Goal: Task Accomplishment & Management: Manage account settings

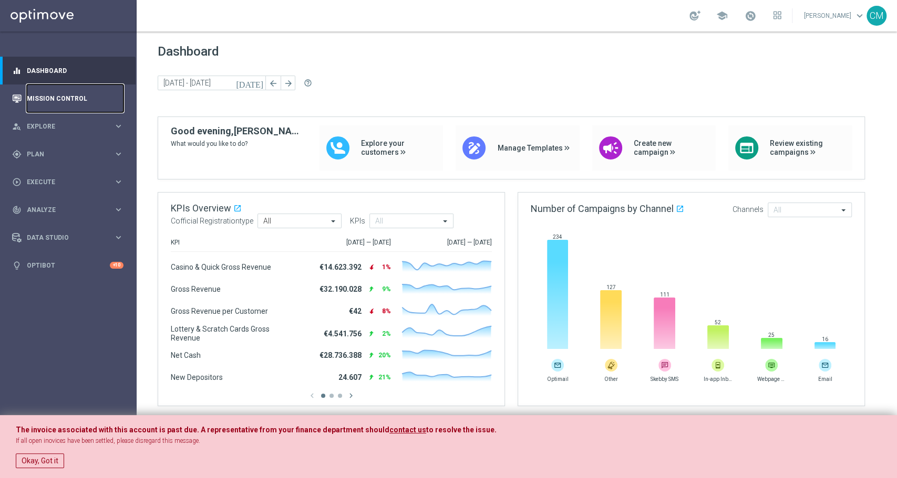
click at [53, 100] on link "Mission Control" at bounding box center [75, 99] width 97 height 28
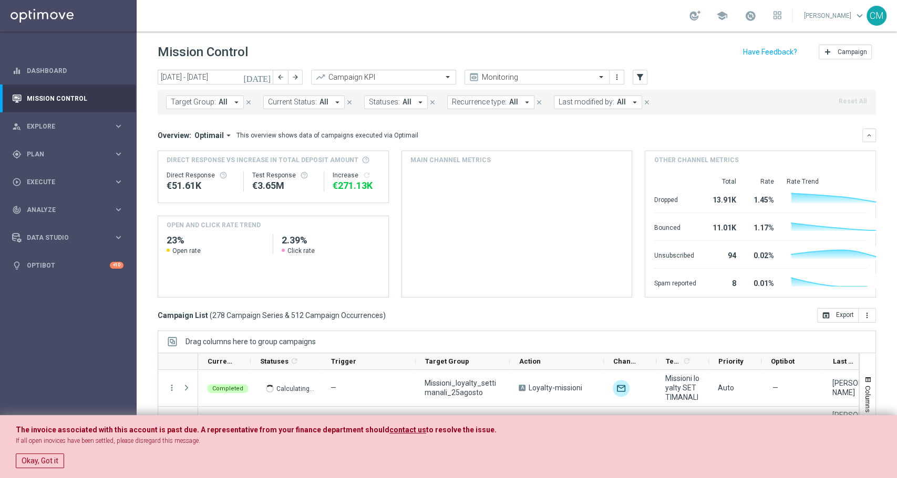
click at [267, 76] on icon "[DATE]" at bounding box center [257, 76] width 28 height 9
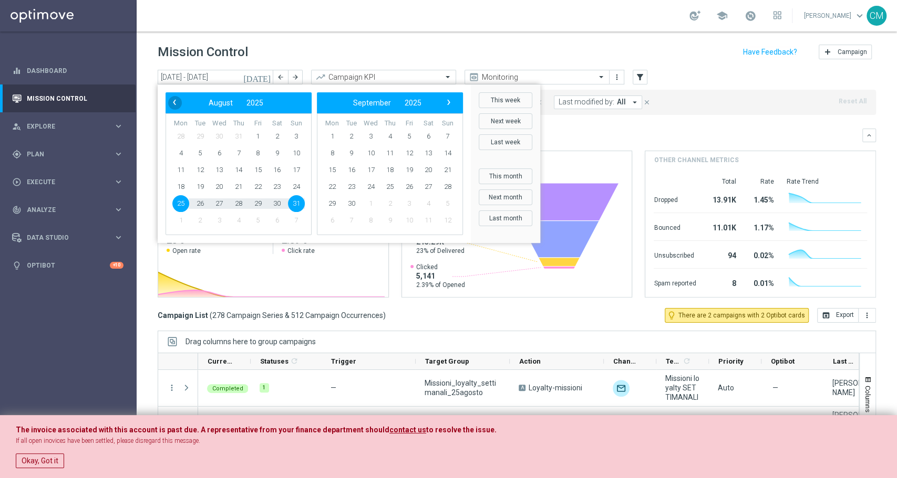
click at [175, 103] on span "‹" at bounding box center [175, 103] width 14 height 14
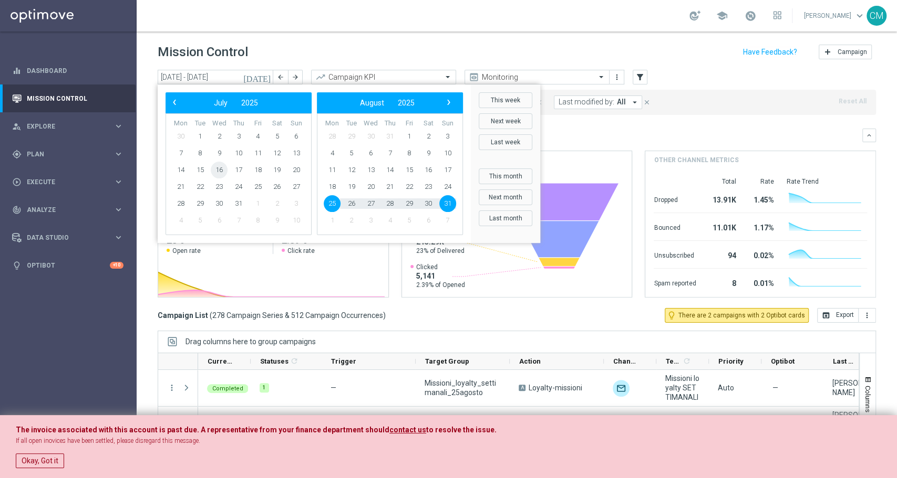
click at [220, 166] on span "16" at bounding box center [219, 170] width 17 height 17
type input "16 Jul 2025 - 16 Jul 2025"
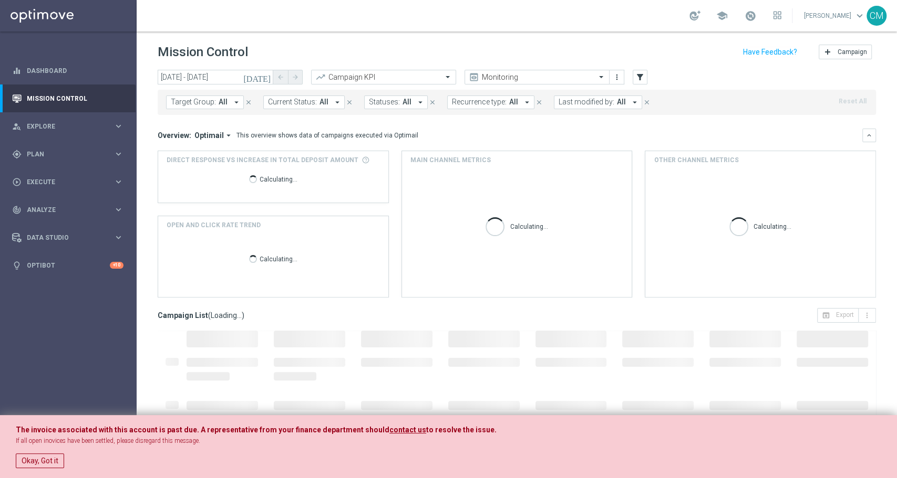
click at [595, 102] on span "Last modified by:" at bounding box center [586, 102] width 56 height 9
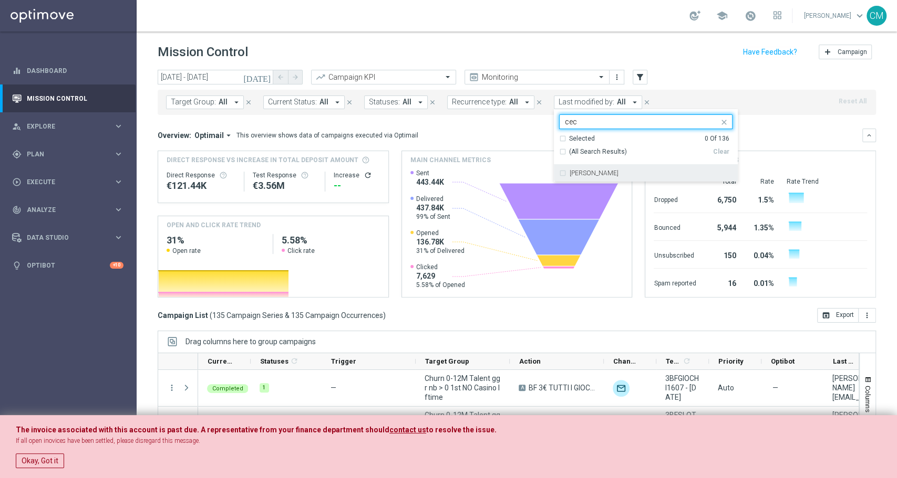
click at [615, 172] on div "Cecilia Mascelli" at bounding box center [650, 173] width 163 height 6
type input "cec"
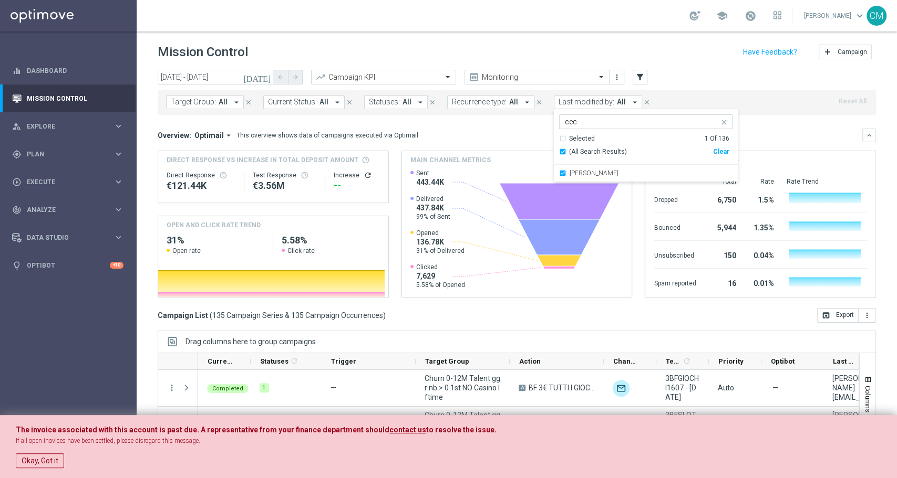
click at [762, 97] on div "Target Group: All arrow_drop_down close Current Status: All arrow_drop_down clo…" at bounding box center [517, 102] width 718 height 25
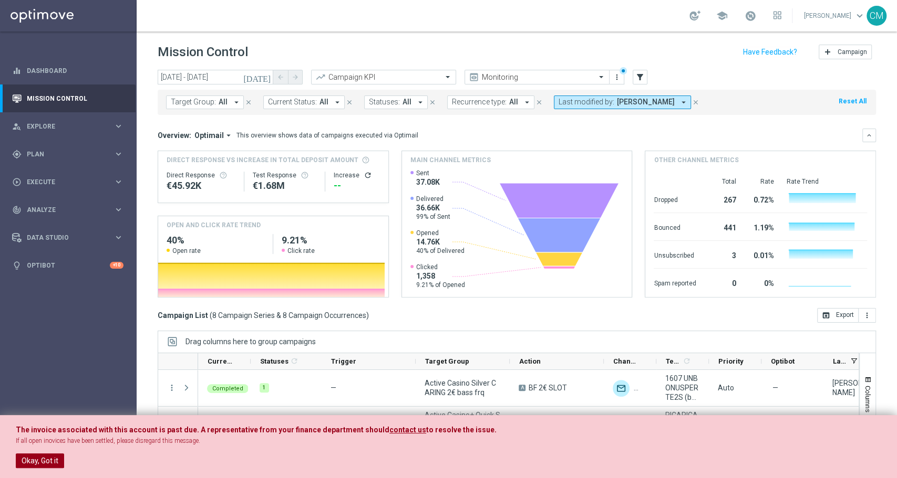
click at [38, 456] on button "Okay, Got it" at bounding box center [40, 461] width 48 height 15
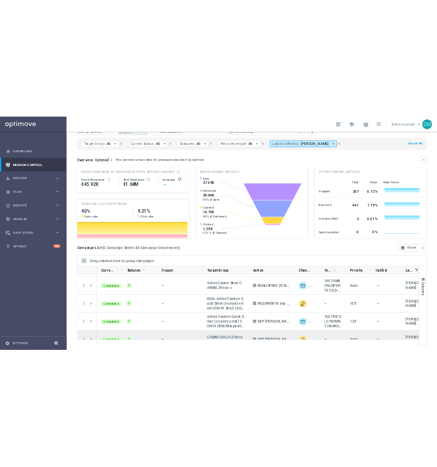
scroll to position [67, 0]
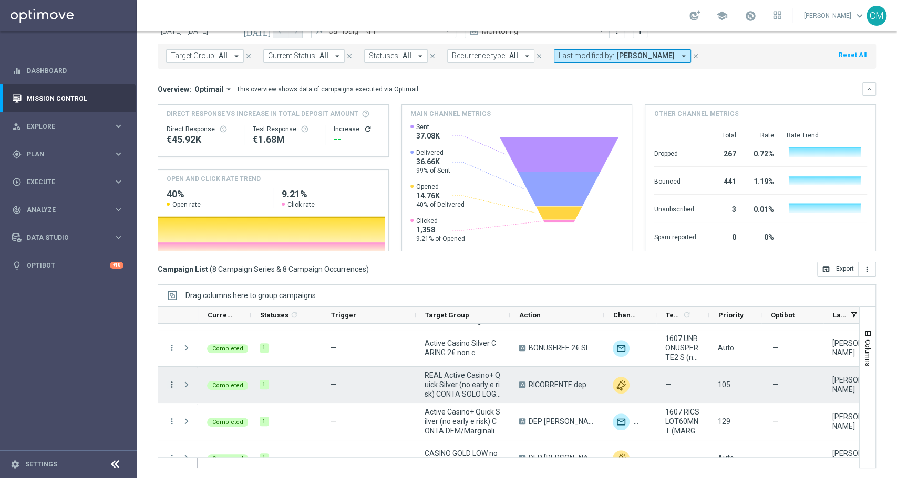
click at [173, 384] on icon "more_vert" at bounding box center [171, 384] width 9 height 9
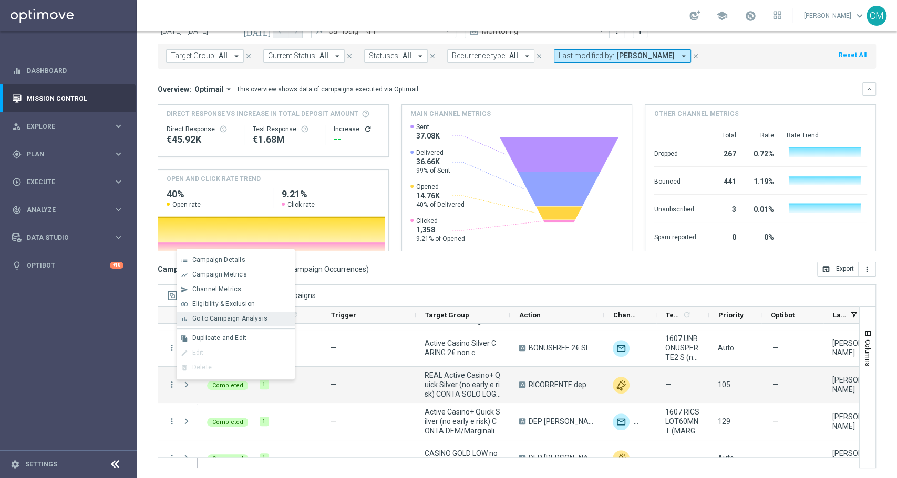
click at [207, 326] on div "bar_chart Go to Campaign Analysis" at bounding box center [235, 319] width 118 height 15
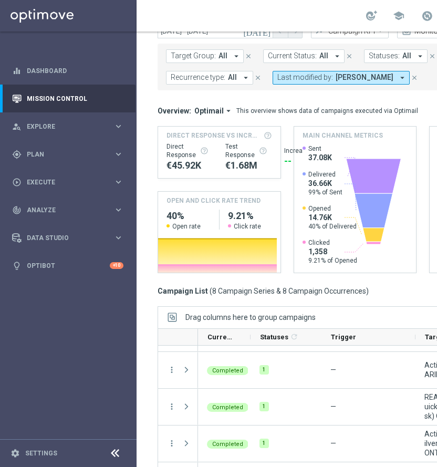
scroll to position [0, 0]
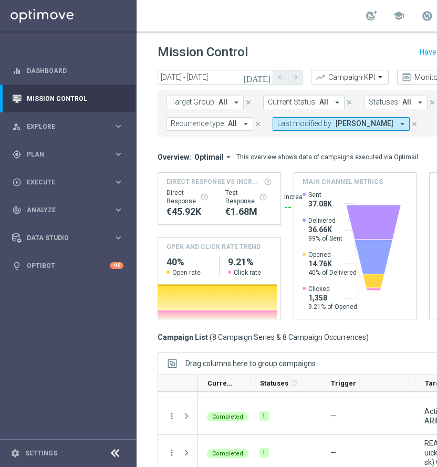
click at [267, 75] on icon "[DATE]" at bounding box center [257, 76] width 28 height 9
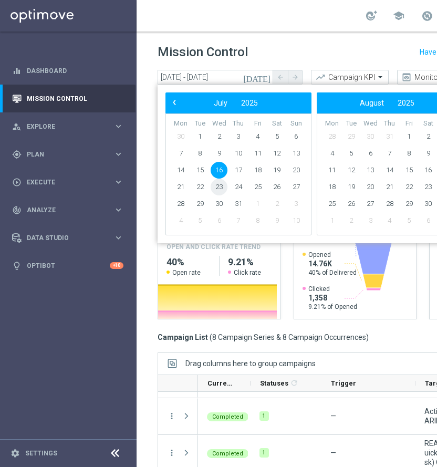
click at [221, 183] on span "23" at bounding box center [219, 187] width 17 height 17
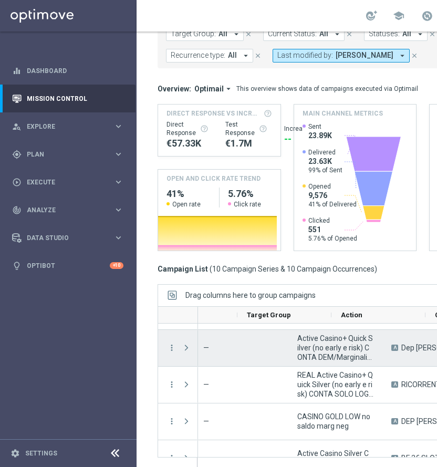
scroll to position [0, 181]
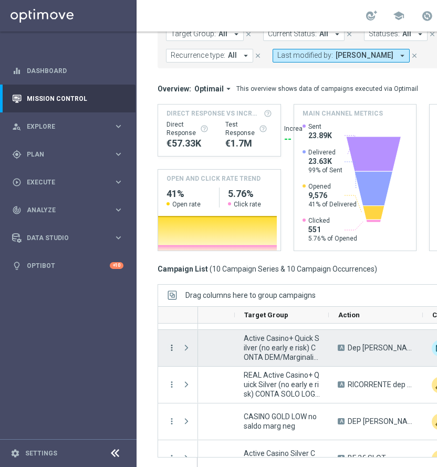
click at [173, 344] on icon "more_vert" at bounding box center [171, 347] width 9 height 9
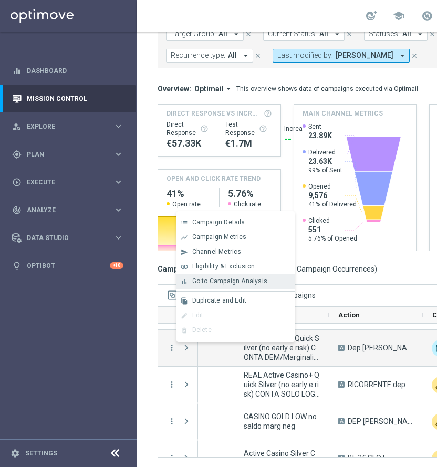
click at [235, 284] on span "Go to Campaign Analysis" at bounding box center [229, 280] width 75 height 7
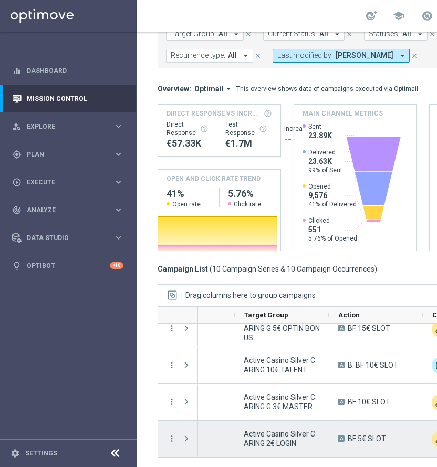
scroll to position [0, 0]
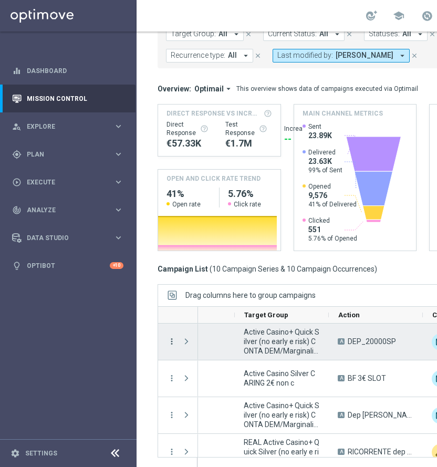
click at [170, 337] on icon "more_vert" at bounding box center [171, 341] width 9 height 9
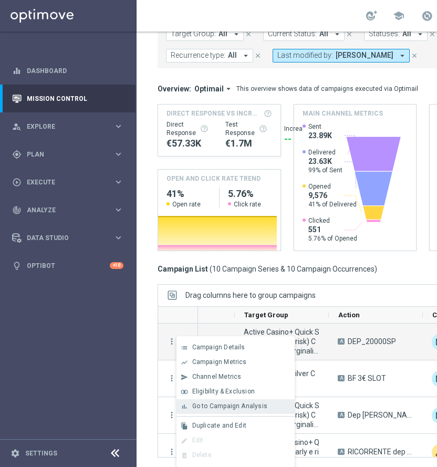
click at [251, 407] on span "Go to Campaign Analysis" at bounding box center [229, 405] width 75 height 7
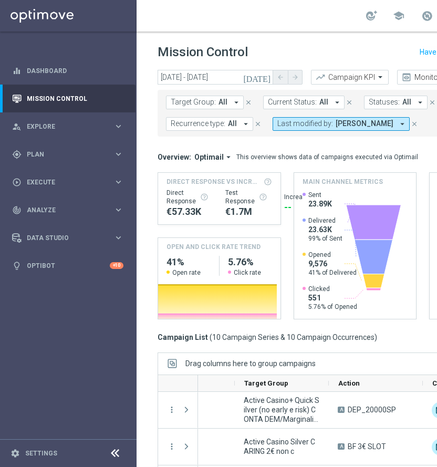
click at [264, 78] on icon "[DATE]" at bounding box center [257, 76] width 28 height 9
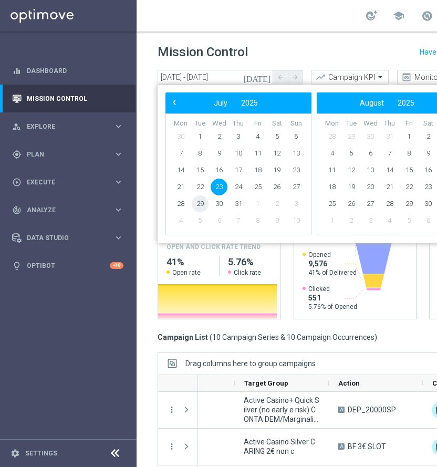
click at [200, 202] on span "29" at bounding box center [200, 203] width 17 height 17
type input "29 Jul 2025 - 29 Jul 2025"
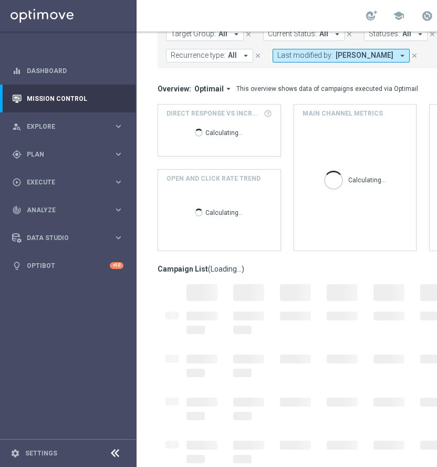
scroll to position [11, 0]
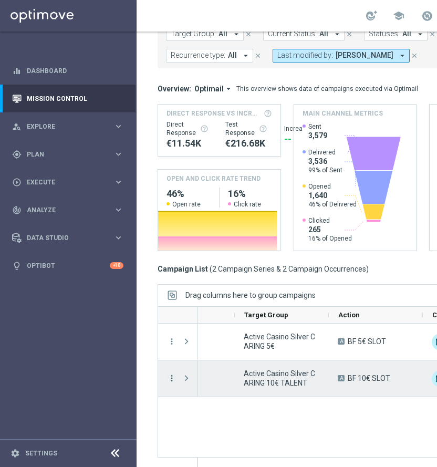
click at [171, 373] on icon "more_vert" at bounding box center [171, 377] width 9 height 9
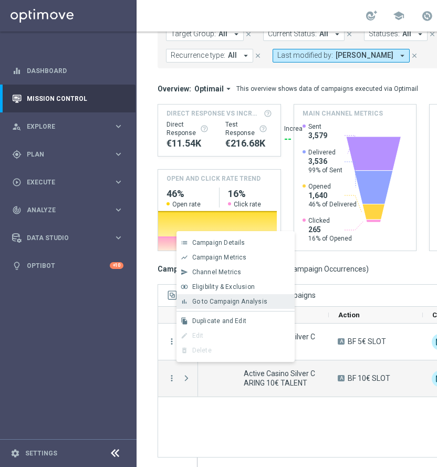
click at [229, 301] on span "Go to Campaign Analysis" at bounding box center [229, 301] width 75 height 7
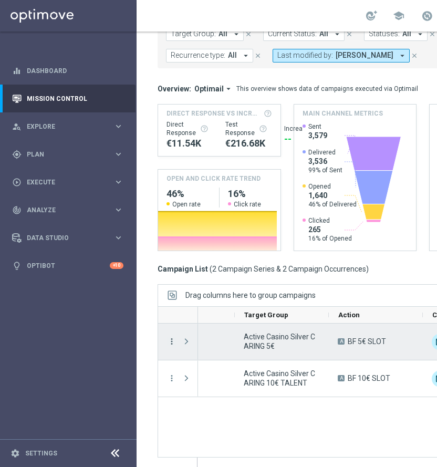
click at [172, 337] on icon "more_vert" at bounding box center [171, 341] width 9 height 9
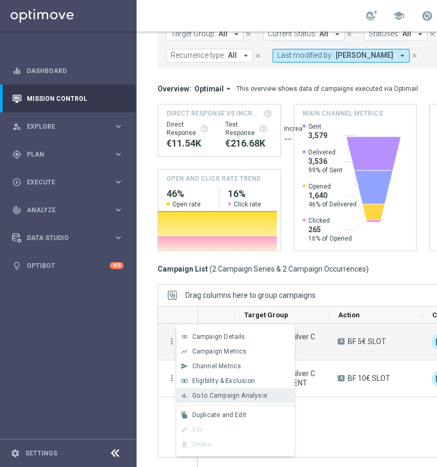
click at [231, 399] on span "Go to Campaign Analysis" at bounding box center [229, 395] width 75 height 7
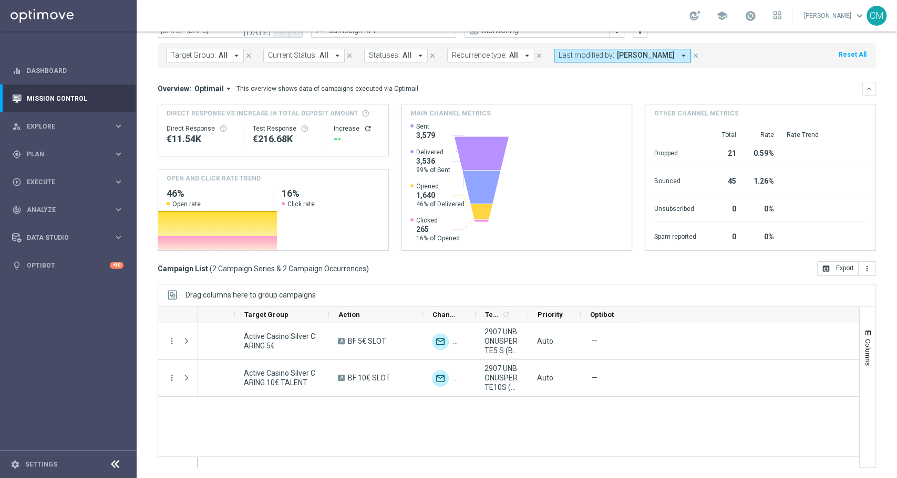
scroll to position [46, 0]
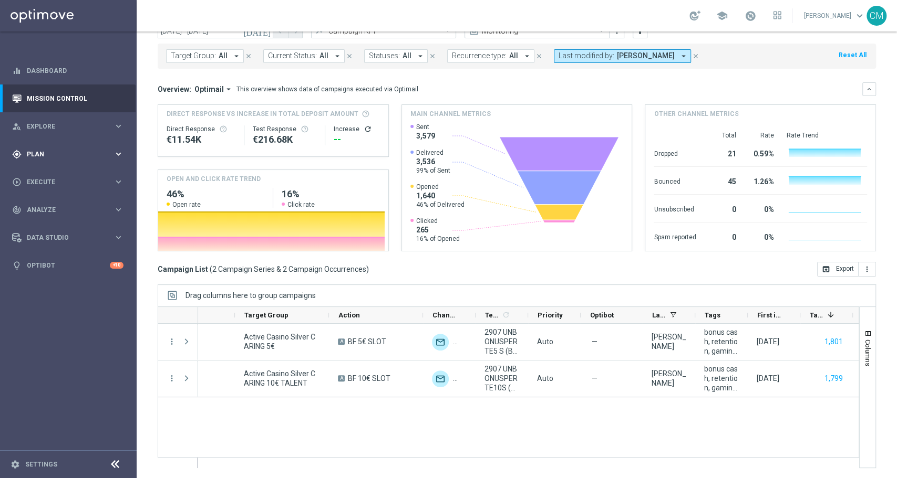
click at [35, 157] on span "Plan" at bounding box center [70, 154] width 87 height 6
click at [42, 178] on link "Target Groups" at bounding box center [68, 176] width 82 height 8
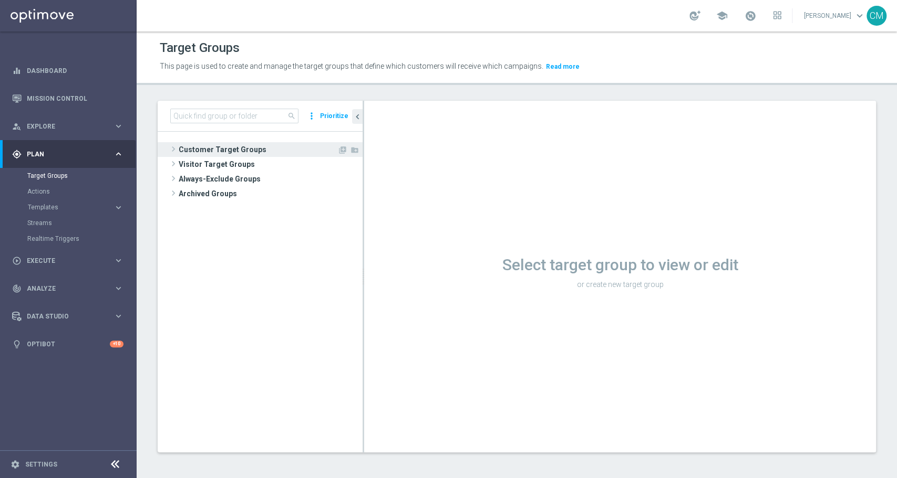
click at [224, 148] on span "Customer Target Groups" at bounding box center [258, 149] width 159 height 15
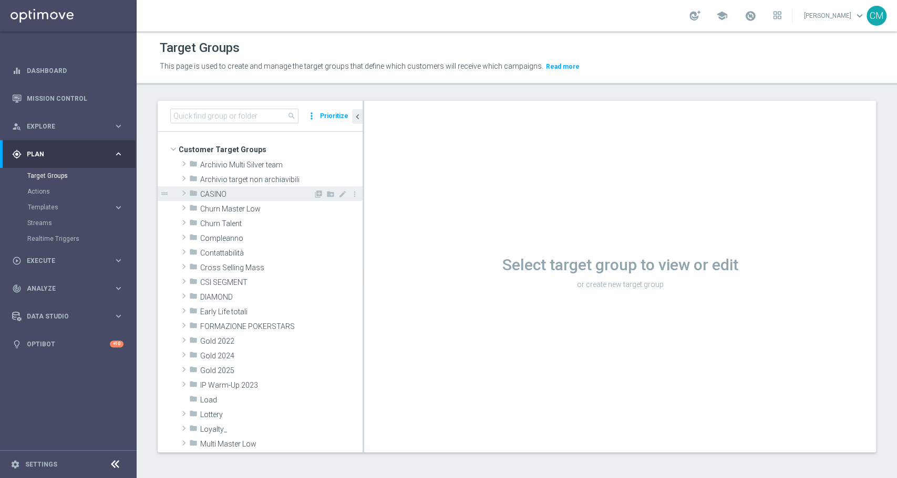
click at [236, 188] on div "folder CASINO" at bounding box center [251, 193] width 124 height 15
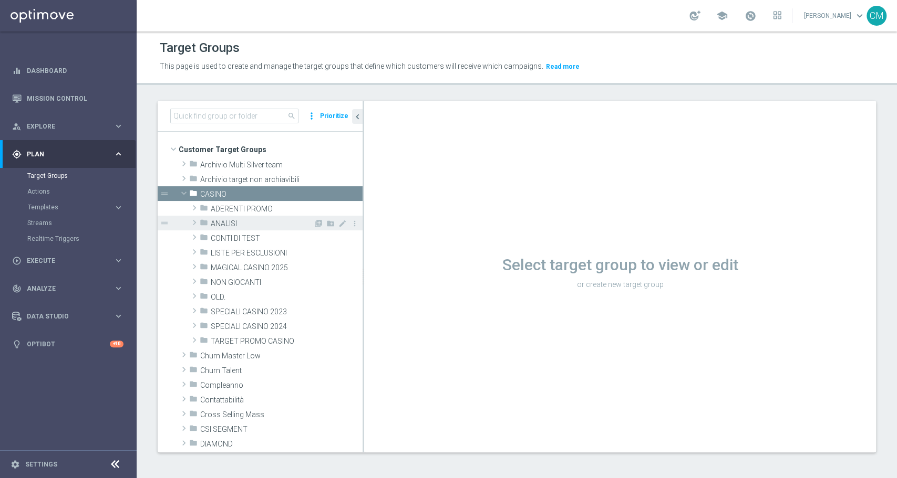
click at [246, 220] on span "ANALISI" at bounding box center [262, 224] width 102 height 9
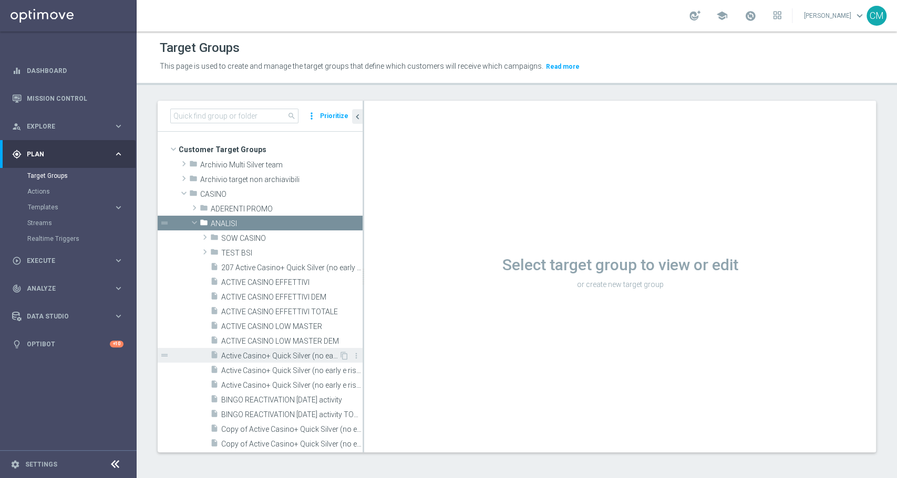
click at [287, 359] on span "Active Casino+ Quick Silver (no early e risk) CONTA DEM/Marg POS" at bounding box center [280, 356] width 118 height 9
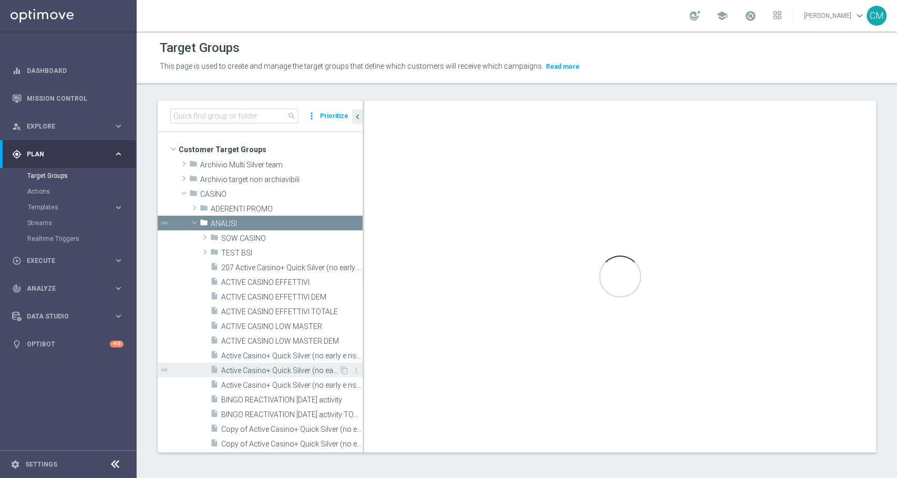
click at [287, 373] on span "Active Casino+ Quick Silver (no early e risk) CONTA DEM/Marginalità NEGATIVA <40" at bounding box center [280, 371] width 118 height 9
click at [282, 371] on span "Active Casino+ Quick Silver (no early e risk) CONTA DEM/Marginalità NEGATIVA <40" at bounding box center [280, 371] width 118 height 9
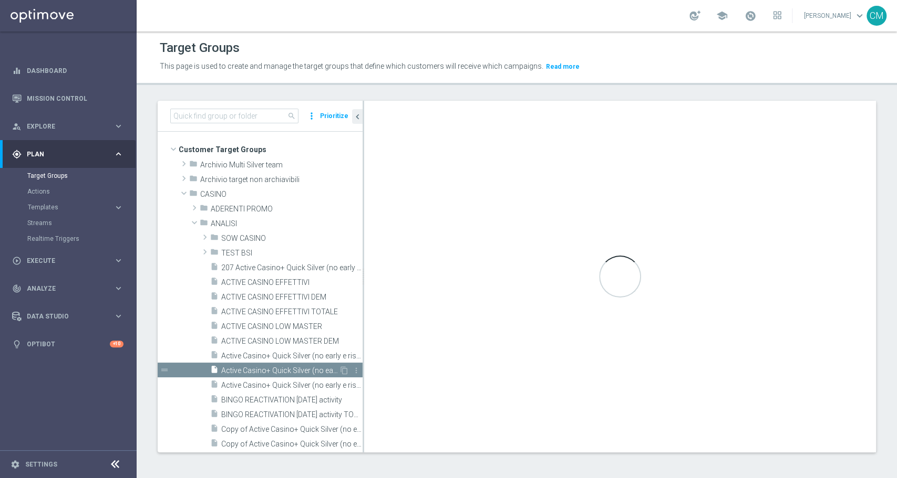
click at [265, 370] on span "Active Casino+ Quick Silver (no early e risk) CONTA DEM/Marginalità NEGATIVA <40" at bounding box center [280, 371] width 118 height 9
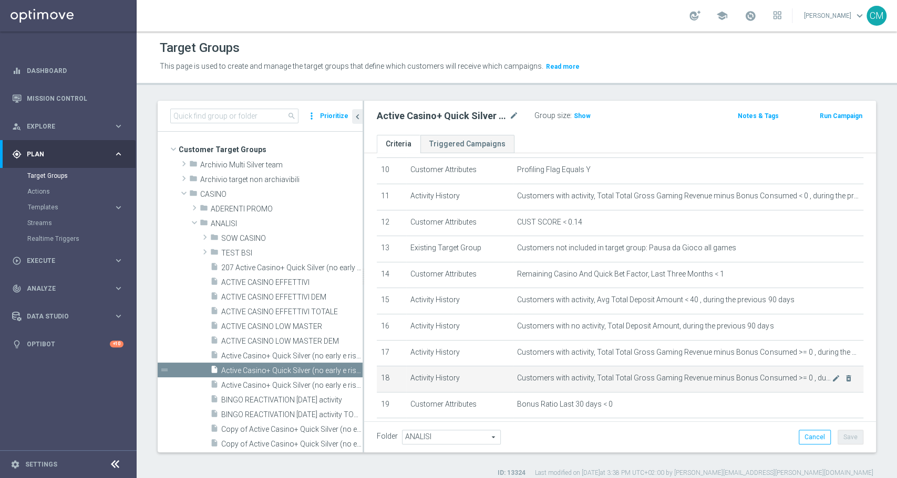
scroll to position [381, 0]
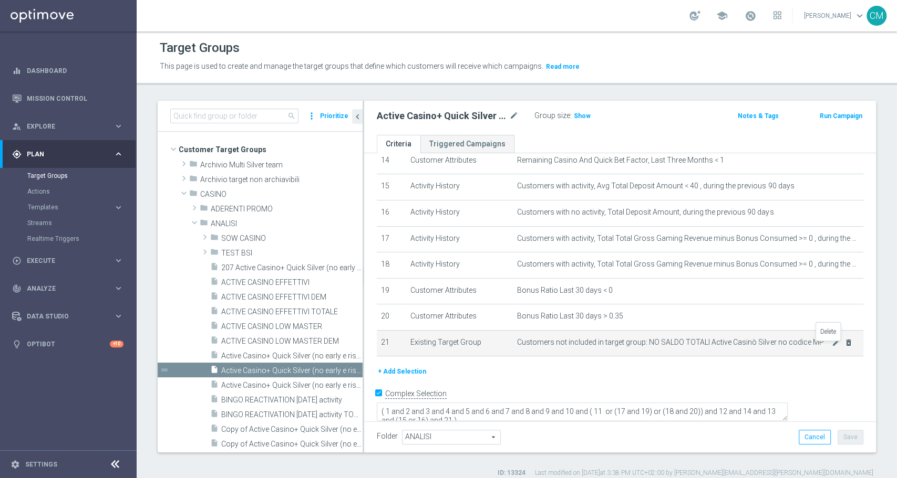
click at [844, 346] on icon "delete_forever" at bounding box center [848, 343] width 8 height 8
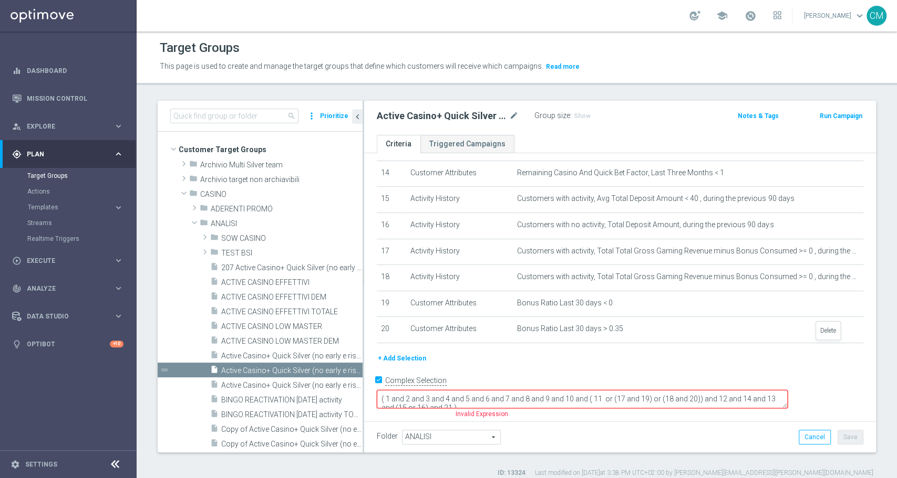
scroll to position [356, 0]
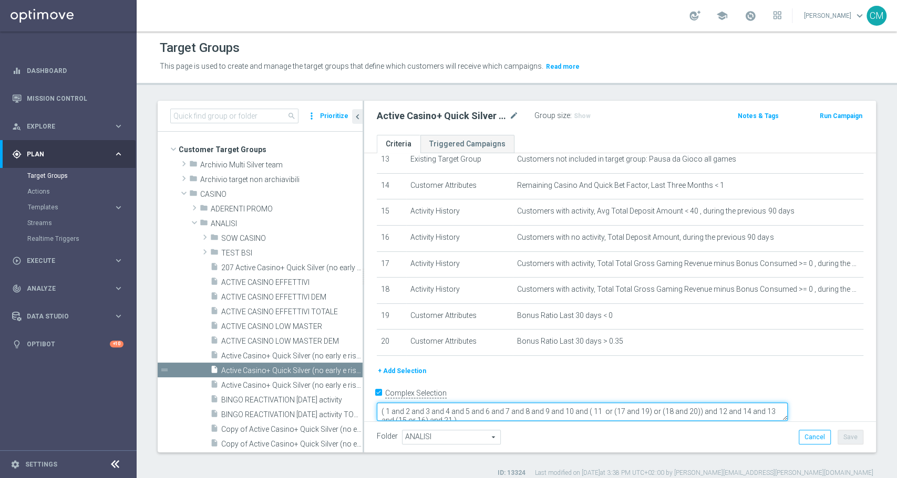
click at [555, 407] on textarea "( 1 and 2 and 3 and 4 and 5 and 6 and 7 and 8 and 9 and 10 and ( 11 or (17 and …" at bounding box center [582, 412] width 411 height 18
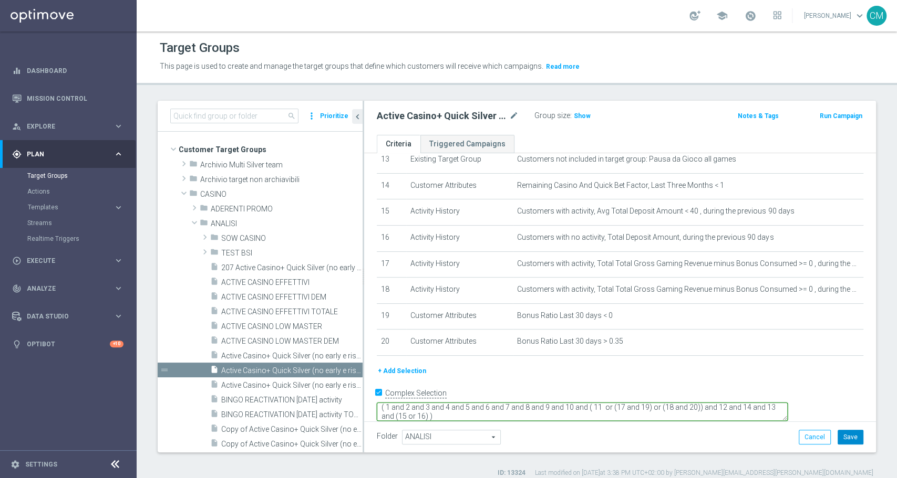
type textarea "( 1 and 2 and 3 and 4 and 5 and 6 and 7 and 8 and 9 and 10 and ( 11 or (17 and …"
click at [842, 436] on button "Save" at bounding box center [850, 437] width 26 height 15
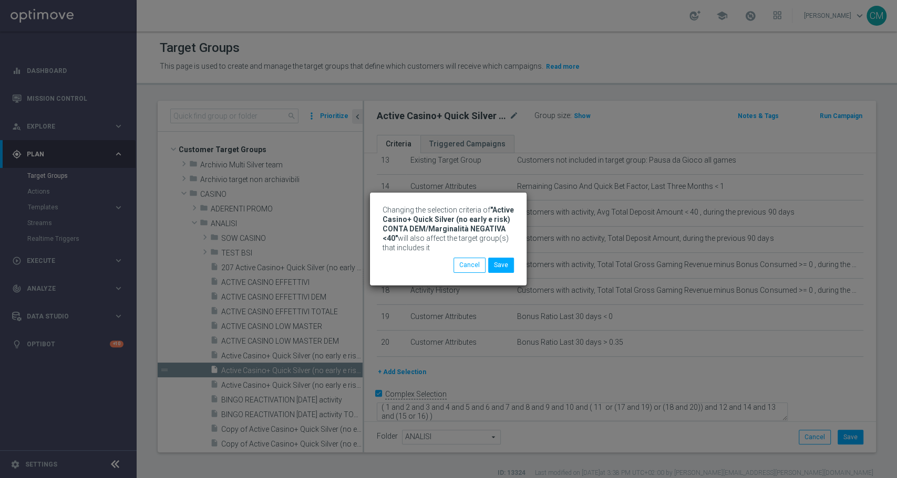
click at [518, 114] on div "Changing the selection criteria of "Active Casino+ Quick Silver (no early e ris…" at bounding box center [448, 239] width 897 height 478
click at [500, 267] on button "Save" at bounding box center [501, 265] width 26 height 15
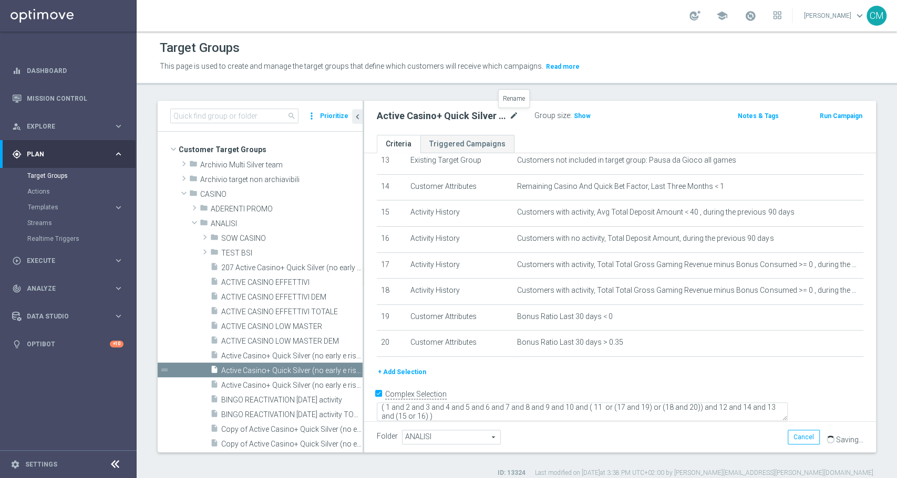
click at [514, 114] on icon "mode_edit" at bounding box center [513, 116] width 9 height 13
click at [288, 352] on span "Active Casino+ Quick Silver (no early e risk) CONTA DEM/Marg POS" at bounding box center [280, 356] width 118 height 9
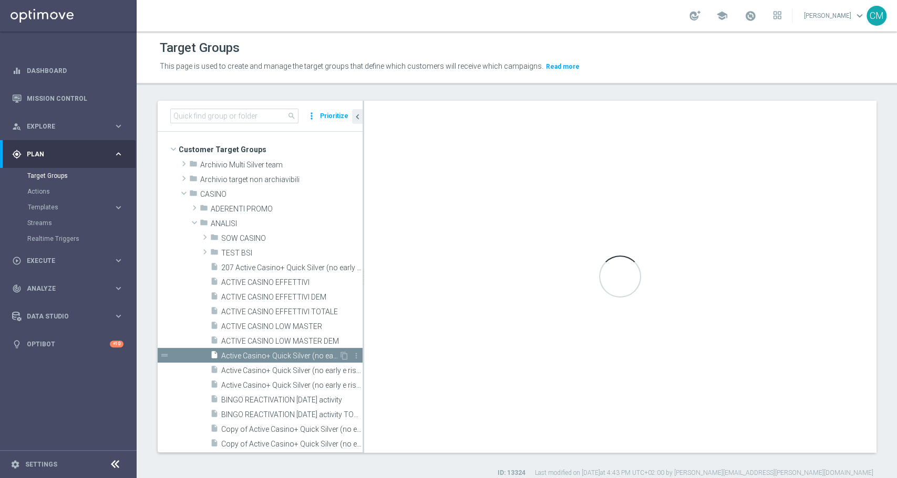
scroll to position [169, 0]
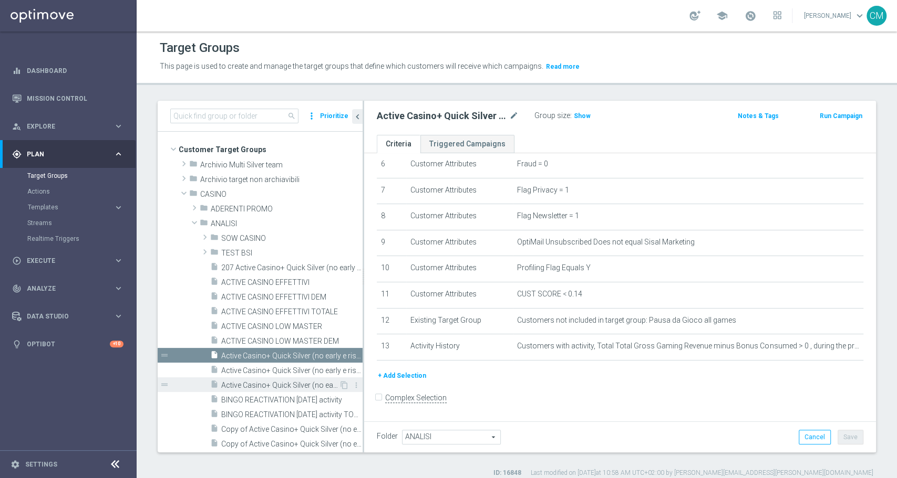
click at [282, 388] on span "Active Casino+ Quick Silver (no early e risk) CONTA DEM/Marginalità NEGATIVA >40" at bounding box center [280, 385] width 118 height 9
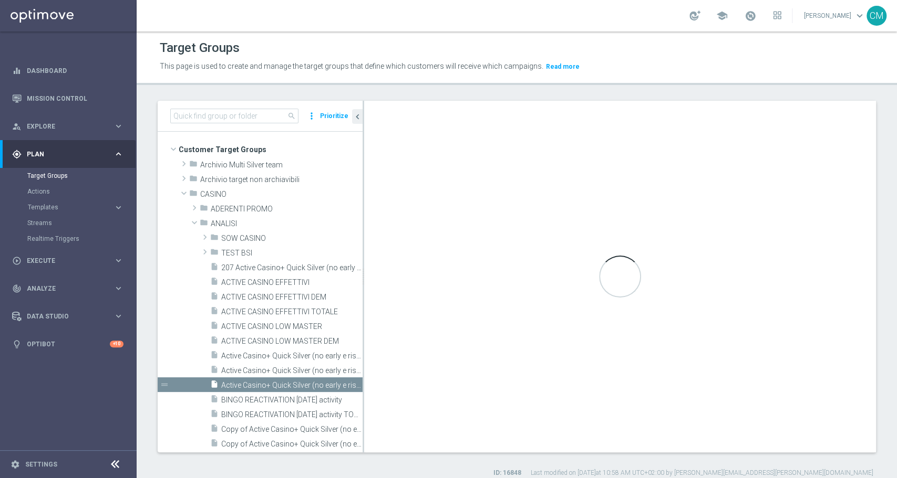
checkbox input "true"
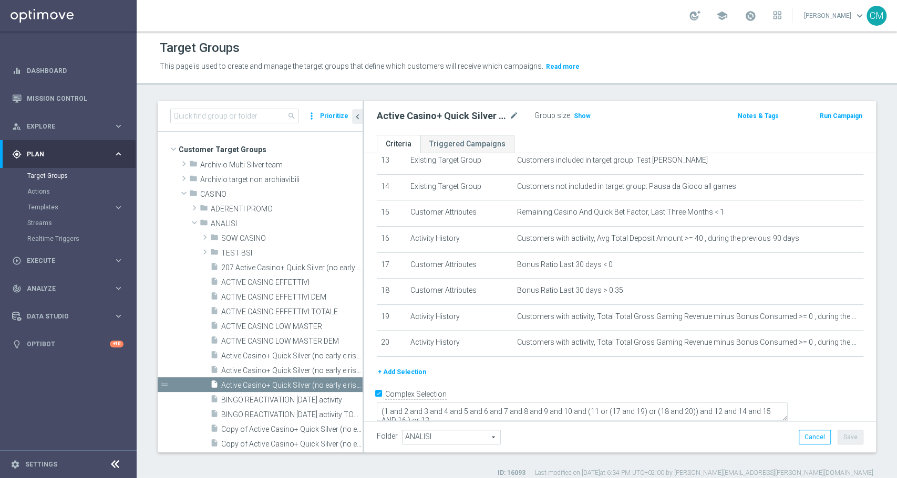
scroll to position [354, 0]
click at [514, 114] on icon "mode_edit" at bounding box center [513, 116] width 9 height 13
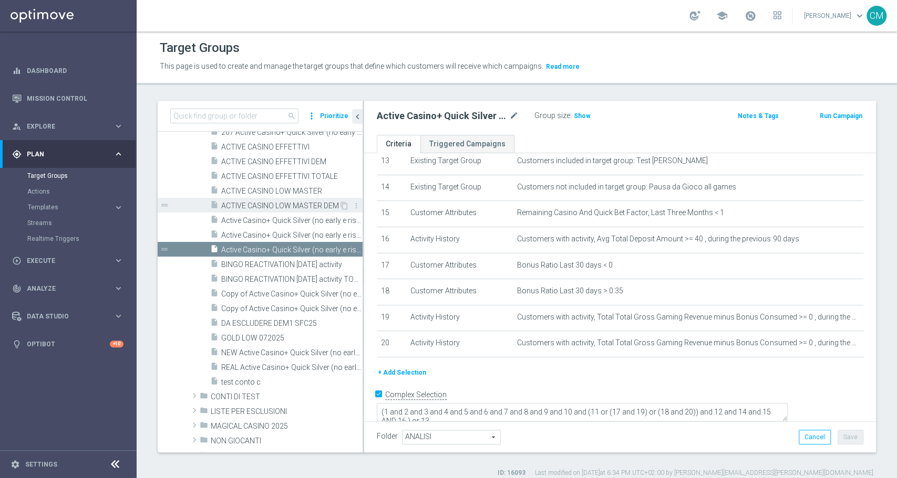
scroll to position [200, 0]
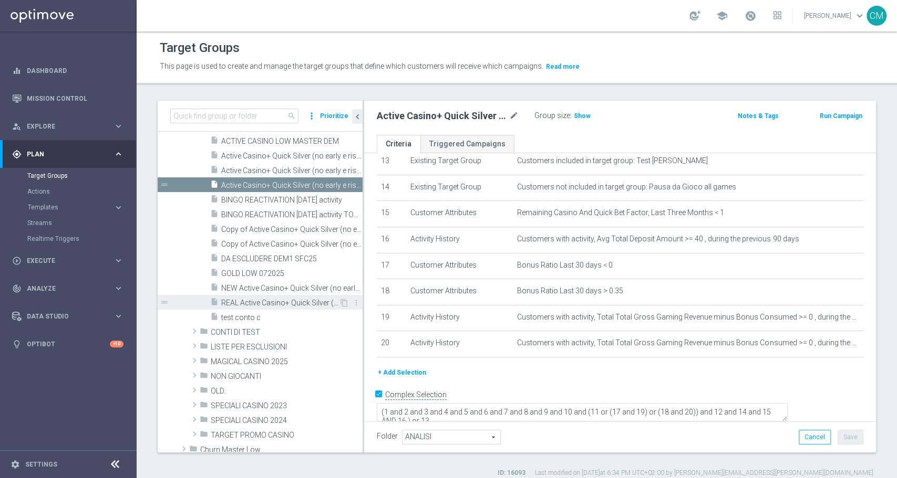
click at [251, 297] on div "insert_drive_file REAL Active Casino+ Quick Silver (no early e risk) CONTA SOLO…" at bounding box center [274, 302] width 129 height 15
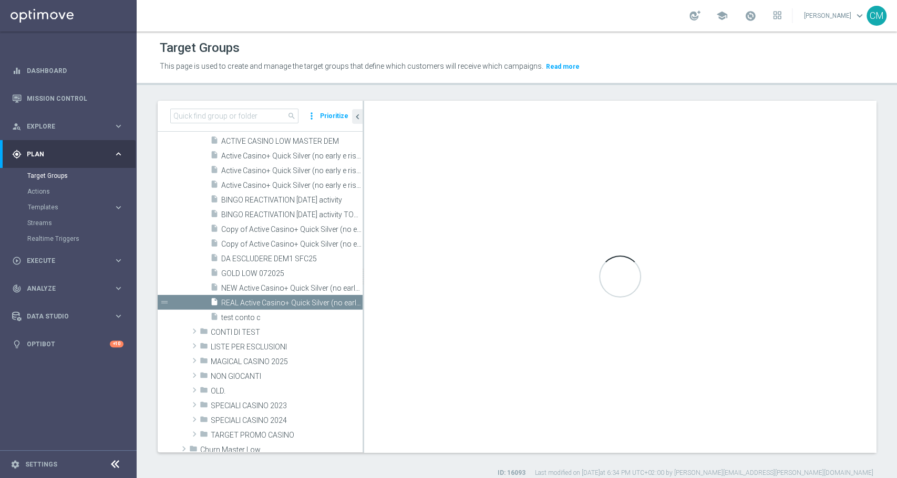
type textarea "(1 and 2 and 3 and 4 and 5 and 6 and 7 and 8 and 9 and 10 and 12 AND 13 AND 14 …"
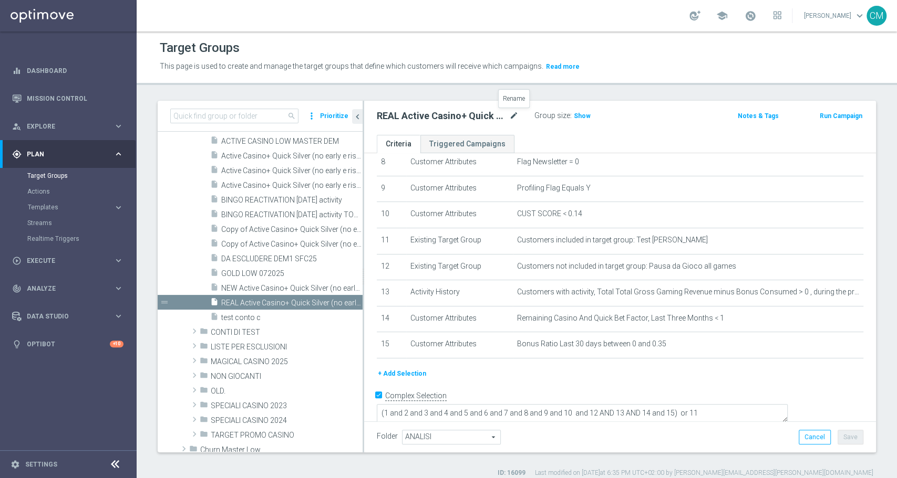
click at [510, 113] on icon "mode_edit" at bounding box center [513, 116] width 9 height 13
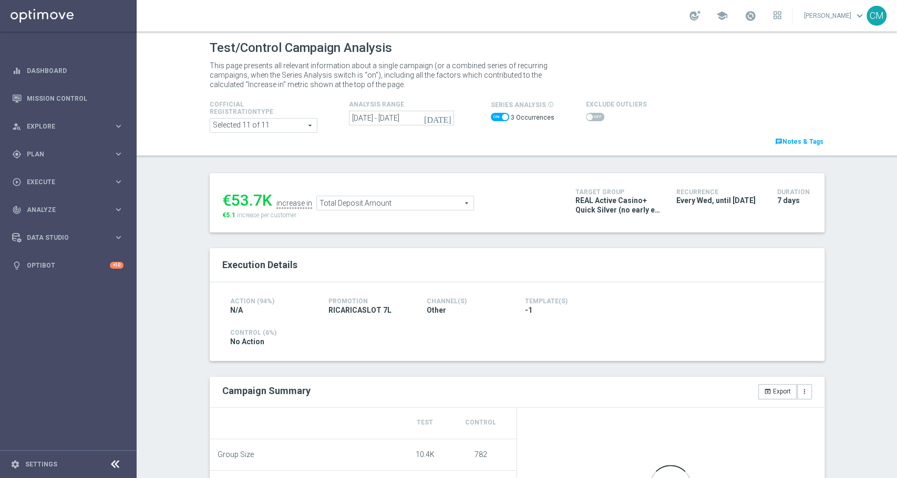
click at [441, 122] on icon "[DATE]" at bounding box center [438, 117] width 28 height 9
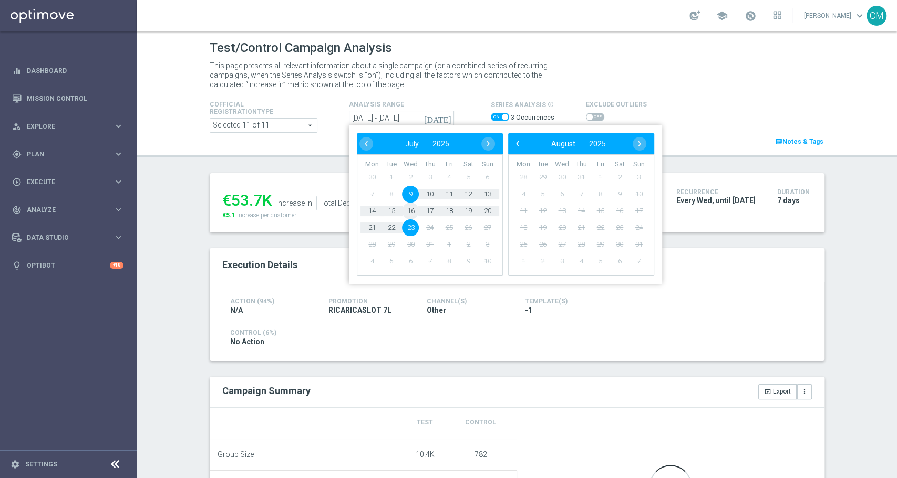
click at [407, 212] on span "16" at bounding box center [410, 211] width 17 height 17
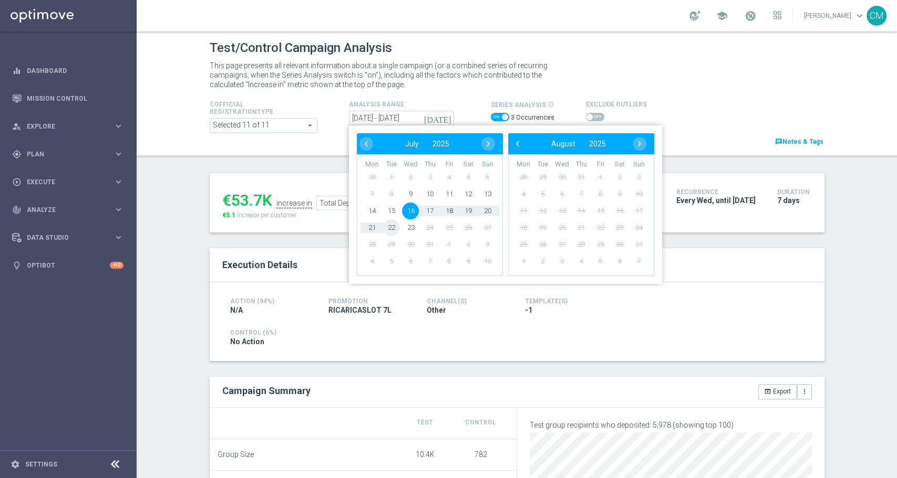
click at [387, 223] on span "22" at bounding box center [390, 228] width 17 height 17
type input "16 Jul 2025 - 22 Jul 2025"
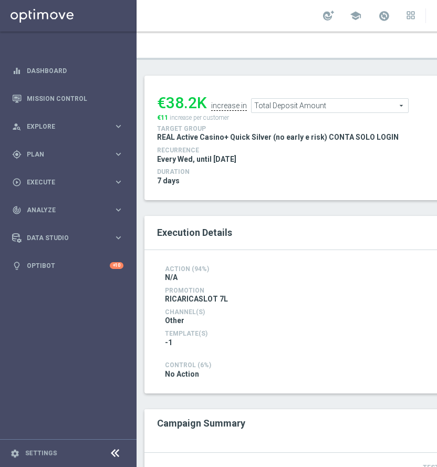
scroll to position [179, 0]
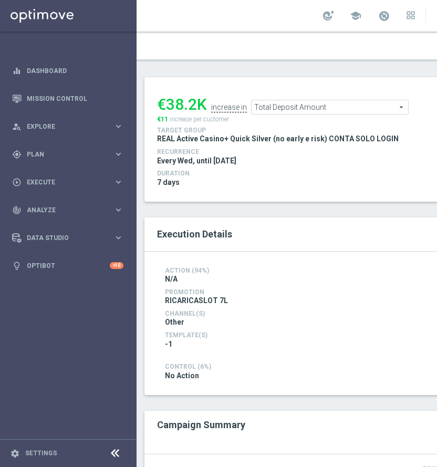
click at [353, 106] on span "Total Deposit Amount" at bounding box center [330, 107] width 157 height 14
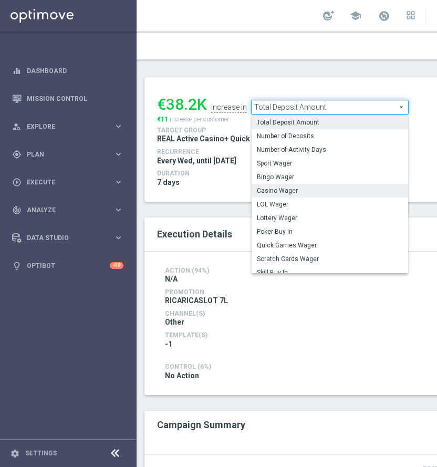
click at [310, 186] on span "Casino Wager" at bounding box center [330, 190] width 146 height 8
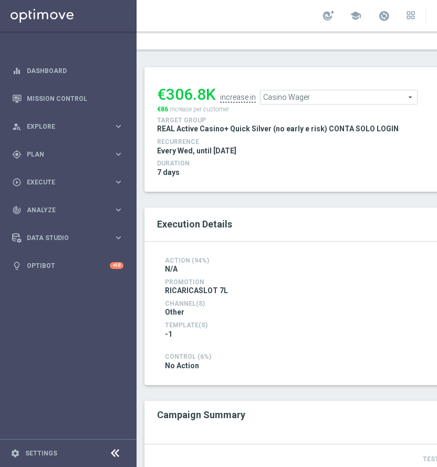
scroll to position [188, 0]
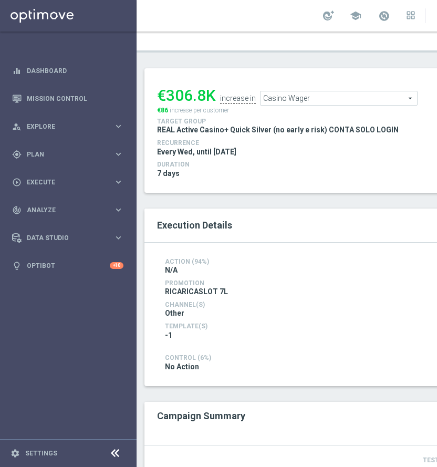
click at [356, 100] on span "Casino Wager" at bounding box center [339, 98] width 157 height 14
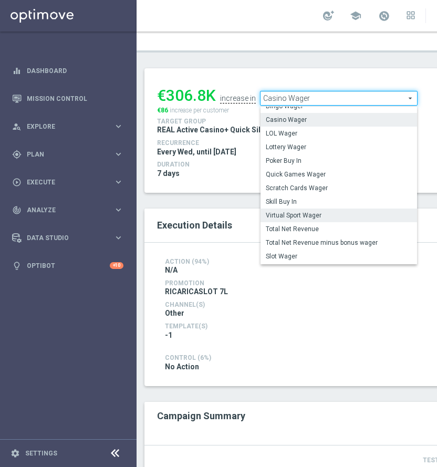
scroll to position [61, 0]
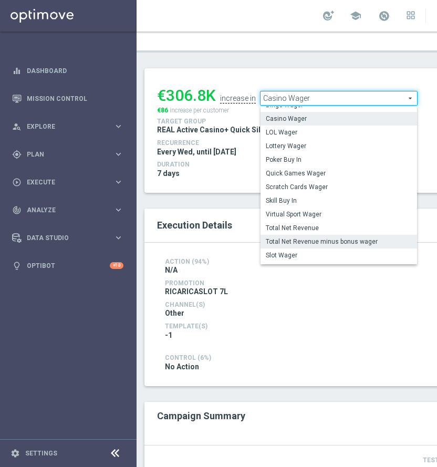
click at [331, 240] on span "Total Net Revenue minus bonus wager" at bounding box center [339, 241] width 146 height 8
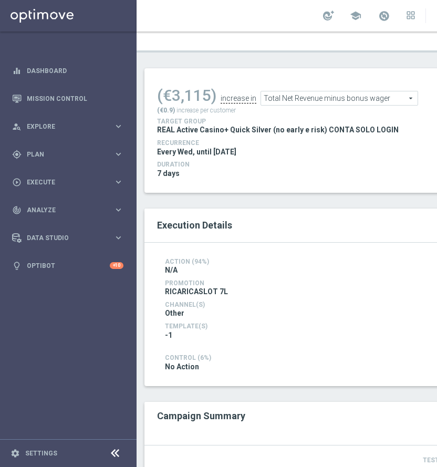
click at [336, 96] on span "Total Net Revenue minus bonus wager" at bounding box center [339, 98] width 157 height 14
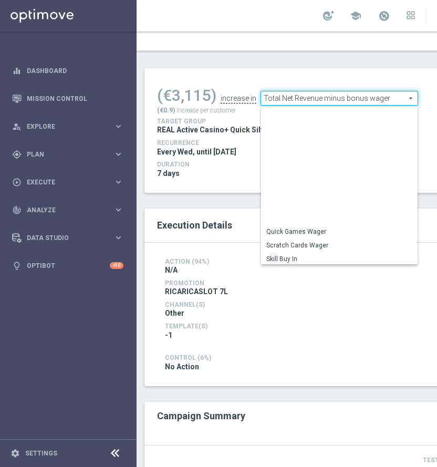
scroll to position [126, 0]
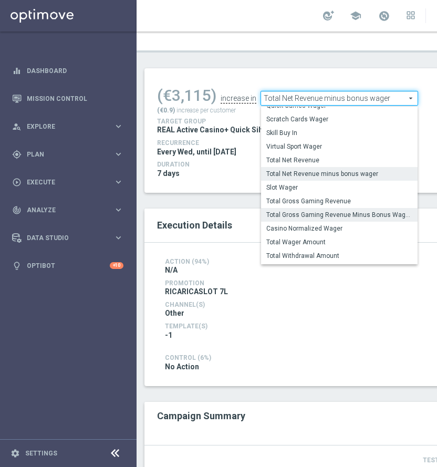
click at [345, 211] on span "Total Gross Gaming Revenue Minus Bonus Wagared" at bounding box center [339, 215] width 146 height 8
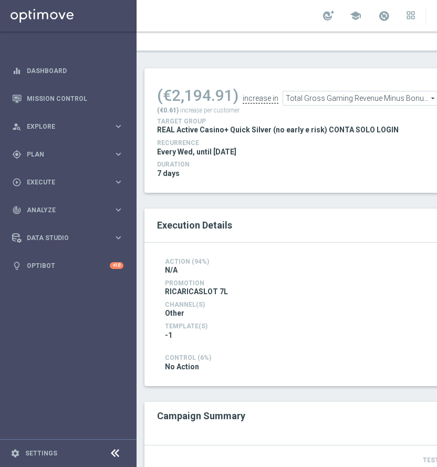
click at [343, 93] on span "Total Gross Gaming Revenue Minus Bonus Wagared" at bounding box center [361, 98] width 157 height 14
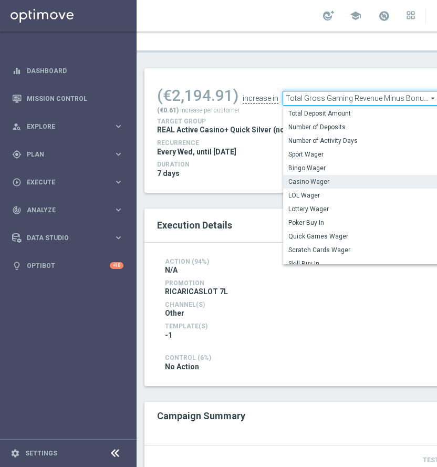
click at [340, 179] on span "Casino Wager" at bounding box center [361, 182] width 146 height 8
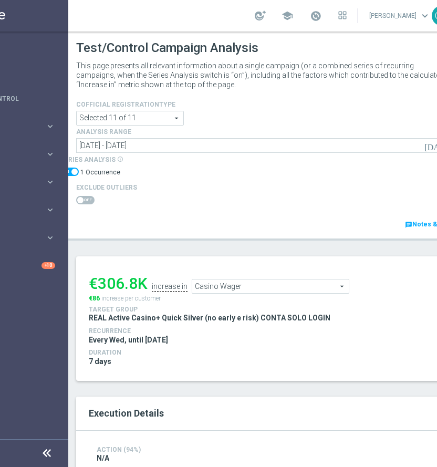
click at [271, 285] on span "Casino Wager" at bounding box center [270, 286] width 157 height 14
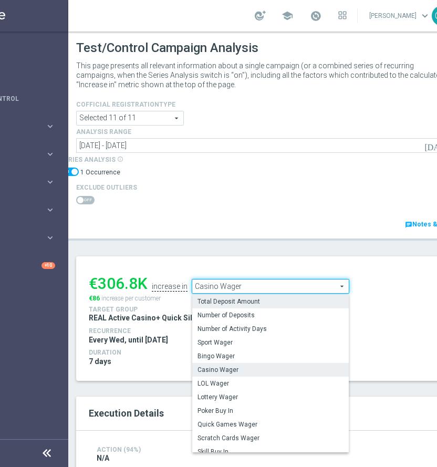
click at [257, 301] on span "Total Deposit Amount" at bounding box center [270, 301] width 146 height 8
type input "Total Deposit Amount"
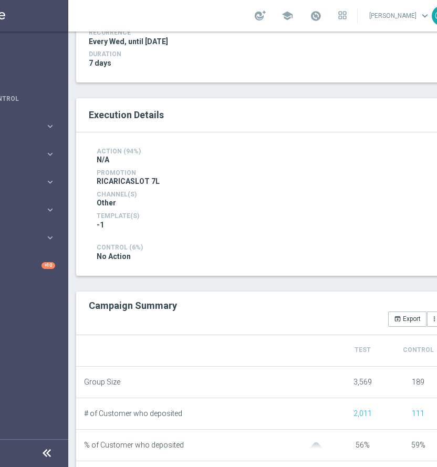
scroll to position [309, 0]
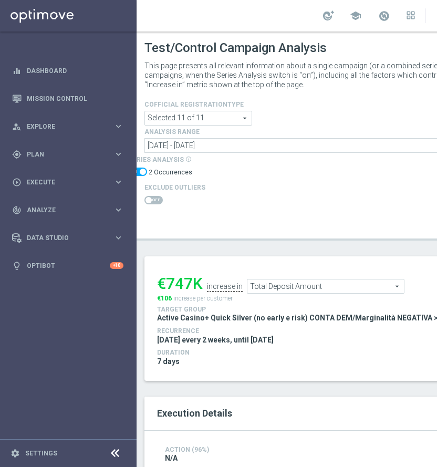
click at [143, 170] on span at bounding box center [143, 172] width 6 height 6
click at [143, 170] on input "checkbox" at bounding box center [138, 172] width 18 height 8
checkbox input "false"
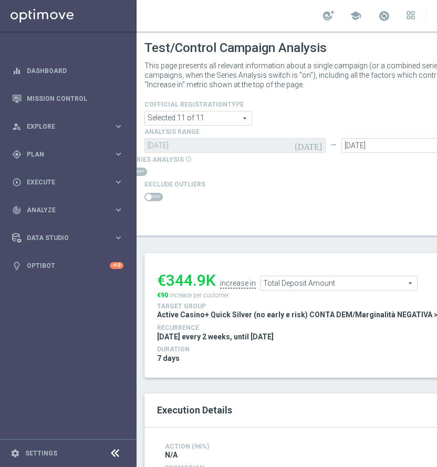
scroll to position [64, 0]
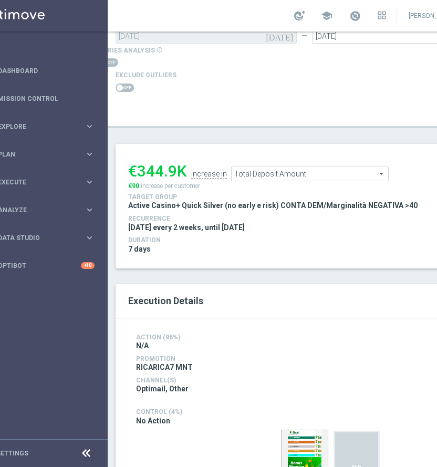
scroll to position [102, 0]
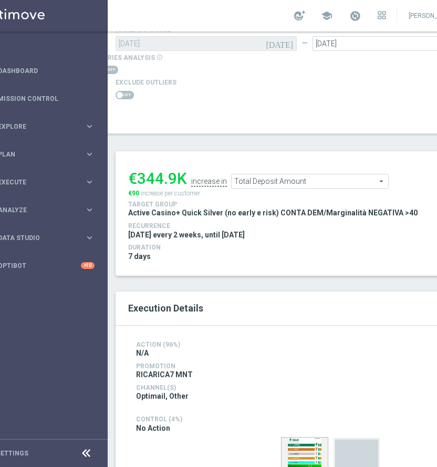
click at [299, 188] on span "Total Deposit Amount" at bounding box center [310, 181] width 157 height 14
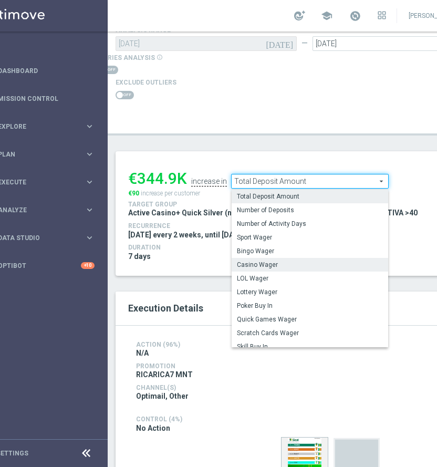
click at [296, 259] on label "Casino Wager" at bounding box center [310, 265] width 157 height 14
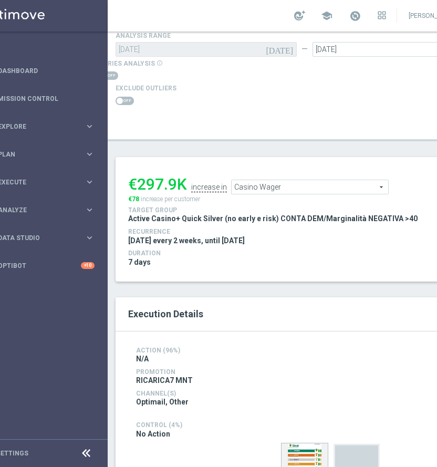
scroll to position [93, 0]
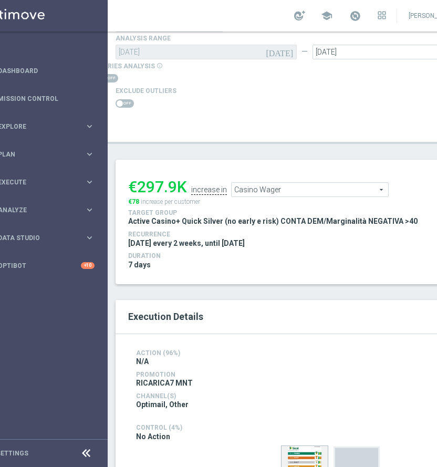
click at [330, 186] on span "Casino Wager" at bounding box center [310, 190] width 157 height 14
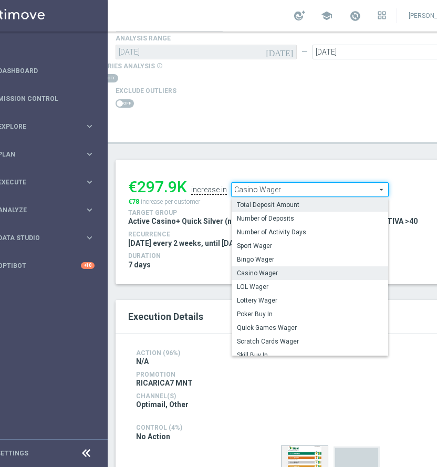
click at [319, 201] on span "Total Deposit Amount" at bounding box center [310, 205] width 146 height 8
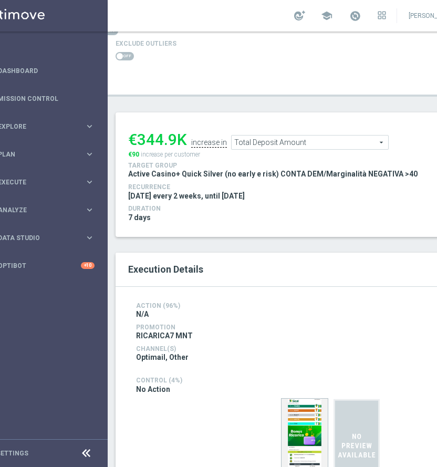
scroll to position [136, 0]
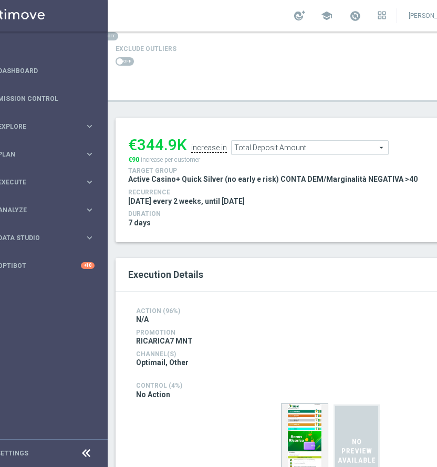
click at [351, 147] on span "Total Deposit Amount" at bounding box center [310, 148] width 157 height 14
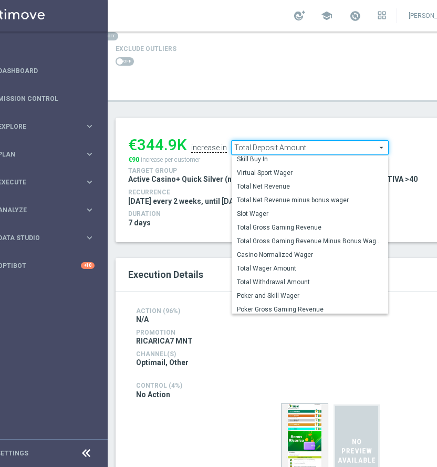
scroll to position [150, 0]
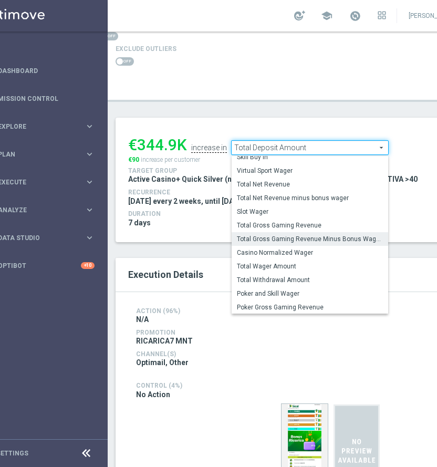
click at [315, 245] on label "Total Gross Gaming Revenue Minus Bonus Wagared" at bounding box center [310, 239] width 157 height 14
type input "Total Gross Gaming Revenue Minus Bonus Wagared"
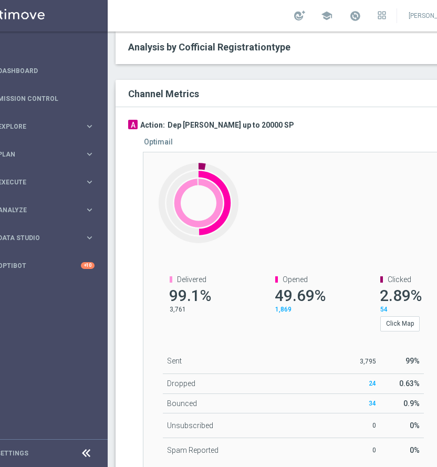
scroll to position [1022, 0]
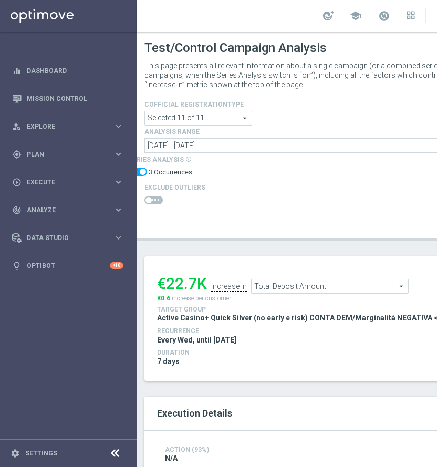
click at [140, 171] on span at bounding box center [143, 172] width 6 height 6
click at [139, 171] on input "checkbox" at bounding box center [138, 172] width 18 height 8
checkbox input "false"
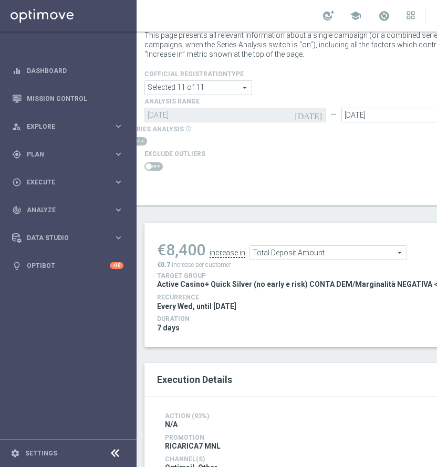
scroll to position [32, 0]
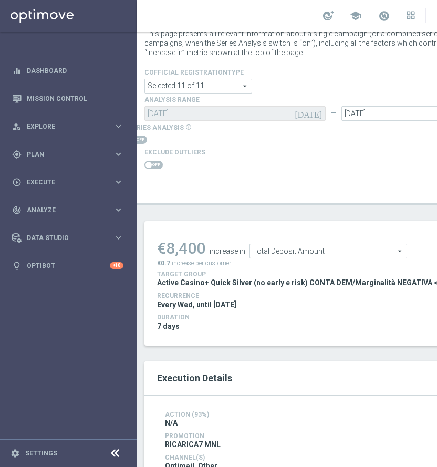
click at [414, 312] on div "€8,400 increase in Total Deposit Amount Total Deposit Amount arrow_drop_down se…" at bounding box center [333, 283] width 369 height 99
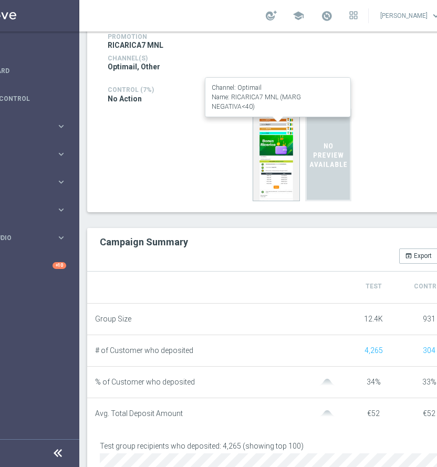
scroll to position [0, 0]
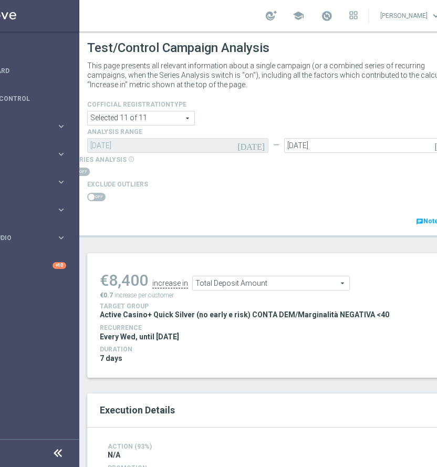
click at [254, 285] on span "Total Deposit Amount" at bounding box center [271, 283] width 157 height 14
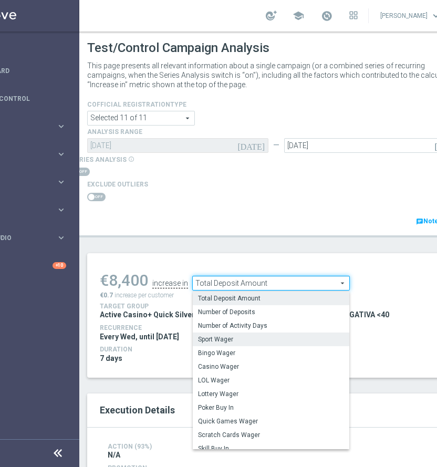
click at [262, 342] on span "Sport Wager" at bounding box center [271, 339] width 146 height 8
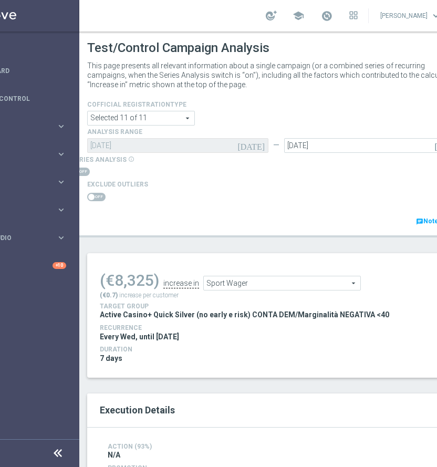
click at [261, 279] on span "Sport Wager" at bounding box center [282, 283] width 157 height 14
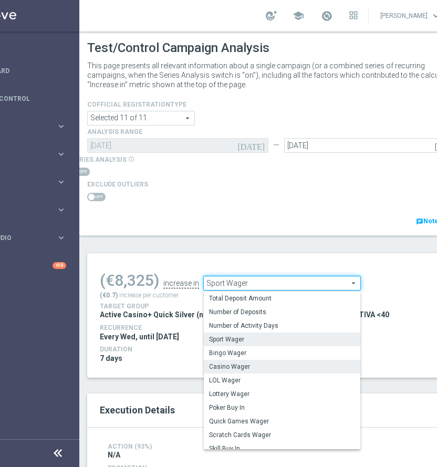
click at [253, 367] on span "Casino Wager" at bounding box center [282, 366] width 146 height 8
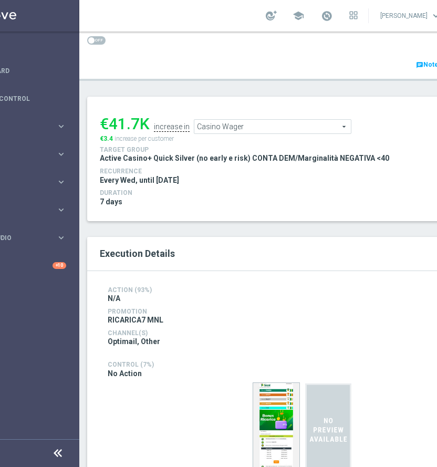
scroll to position [144, 0]
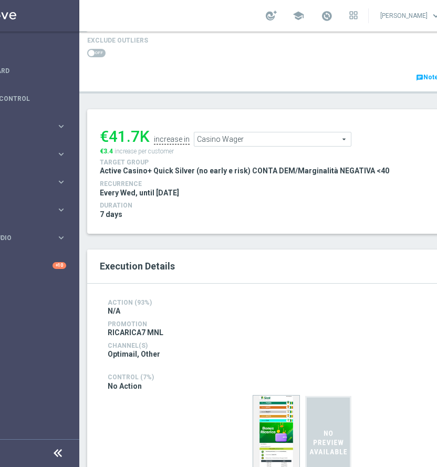
click at [295, 137] on span "Casino Wager" at bounding box center [272, 139] width 157 height 14
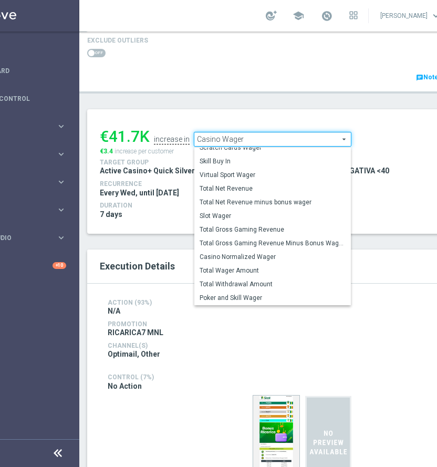
scroll to position [146, 0]
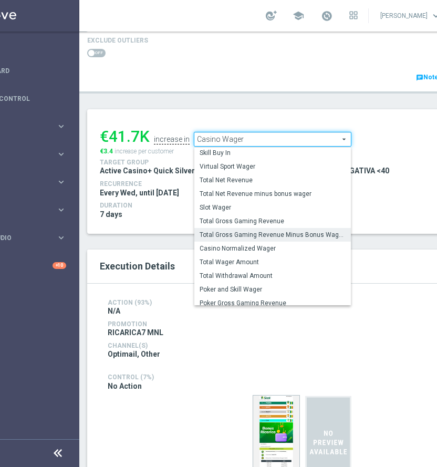
click at [296, 231] on span "Total Gross Gaming Revenue Minus Bonus Wagared" at bounding box center [273, 235] width 146 height 8
type input "Total Gross Gaming Revenue Minus Bonus Wagared"
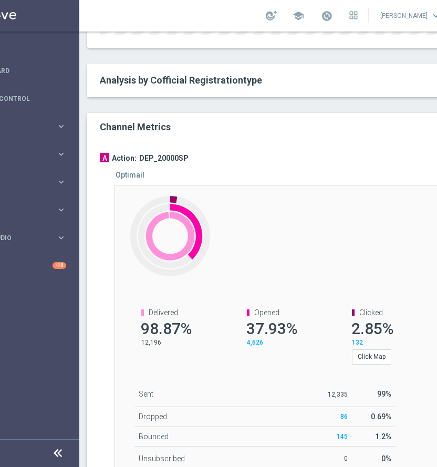
scroll to position [1005, 0]
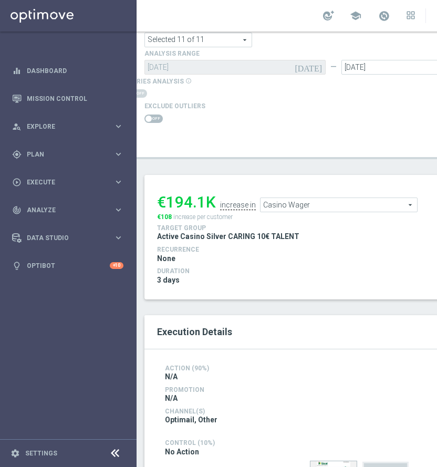
scroll to position [44, 0]
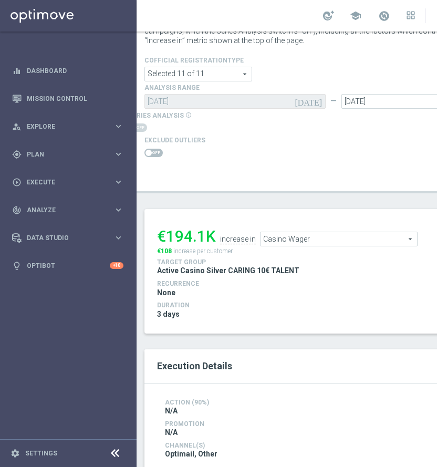
click at [311, 236] on span "Casino Wager" at bounding box center [339, 239] width 157 height 14
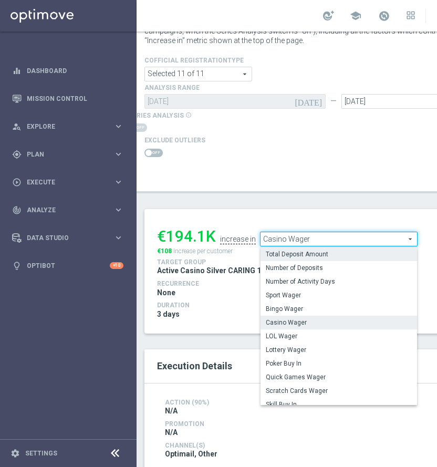
click at [303, 249] on label "Total Deposit Amount" at bounding box center [339, 254] width 157 height 14
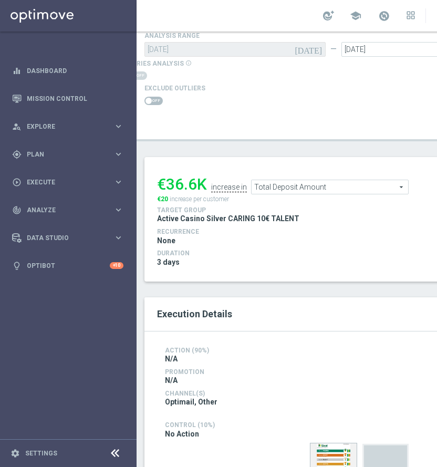
scroll to position [97, 0]
click at [345, 188] on span "Total Deposit Amount" at bounding box center [330, 187] width 157 height 14
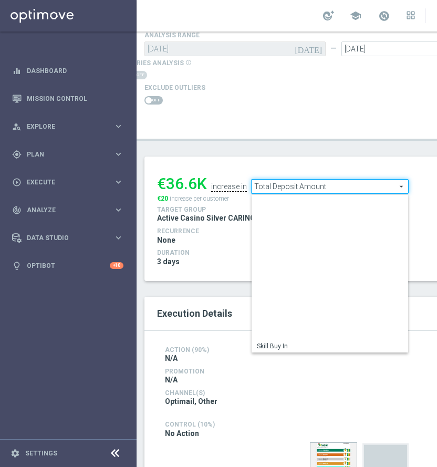
scroll to position [150, 0]
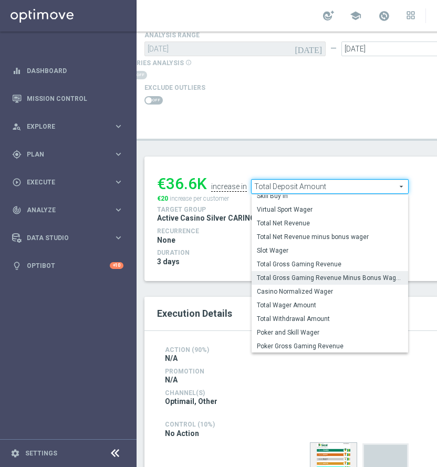
click at [340, 274] on span "Total Gross Gaming Revenue Minus Bonus Wagared" at bounding box center [330, 278] width 146 height 8
type input "Total Gross Gaming Revenue Minus Bonus Wagared"
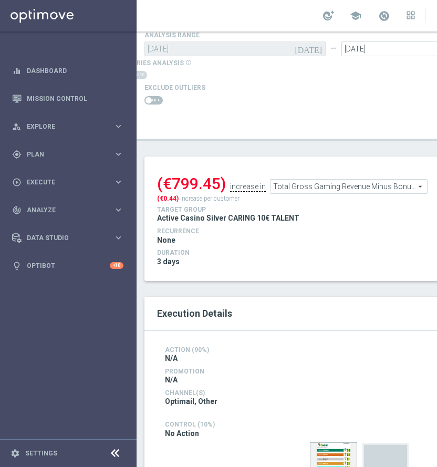
click at [153, 97] on span at bounding box center [153, 100] width 18 height 8
click at [153, 97] on input "checkbox" at bounding box center [153, 100] width 18 height 8
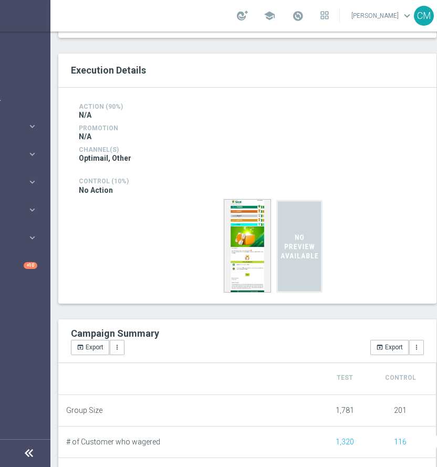
scroll to position [148, 0]
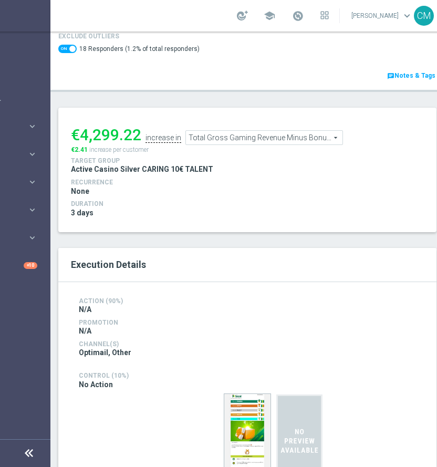
click at [267, 142] on span "Total Gross Gaming Revenue Minus Bonus Wagared" at bounding box center [264, 138] width 157 height 14
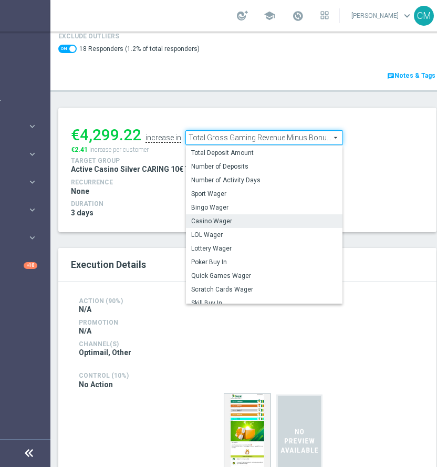
click at [245, 217] on span "Casino Wager" at bounding box center [264, 221] width 146 height 8
checkbox input "false"
type input "Casino Wager"
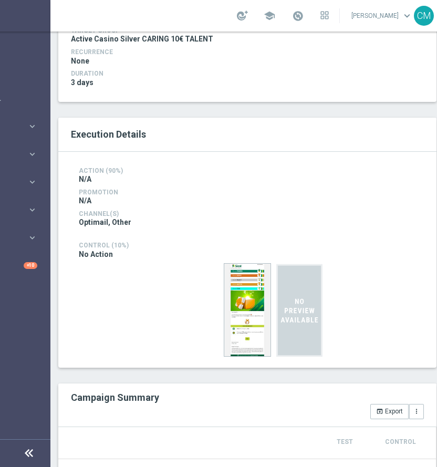
scroll to position [526, 0]
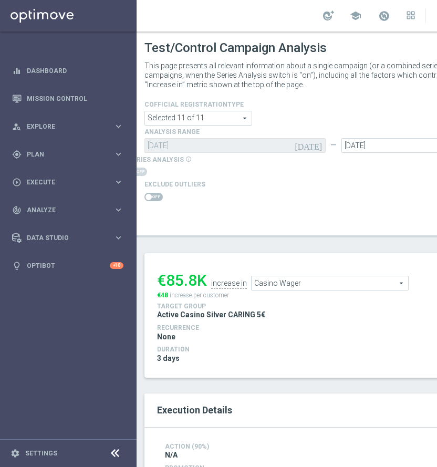
click at [326, 293] on div "€85.8K increase in Casino Wager Casino Wager arrow_drop_down search €48 increas…" at bounding box center [333, 283] width 353 height 34
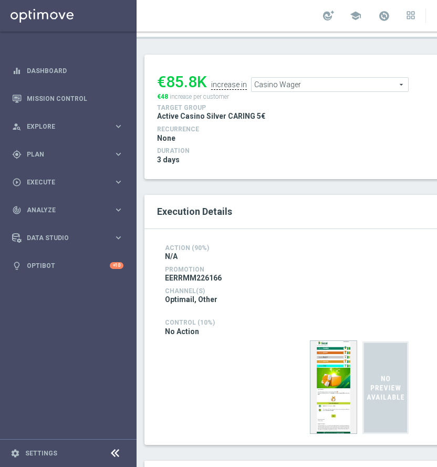
scroll to position [140, 0]
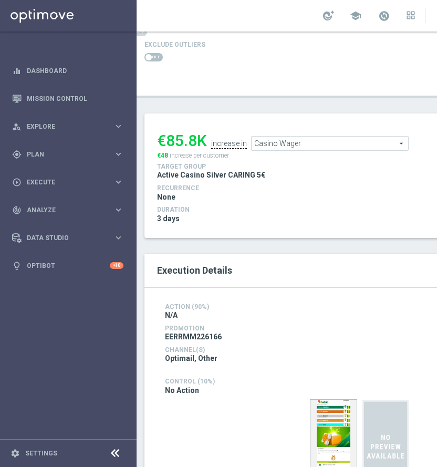
click at [332, 146] on span "Casino Wager" at bounding box center [330, 144] width 157 height 14
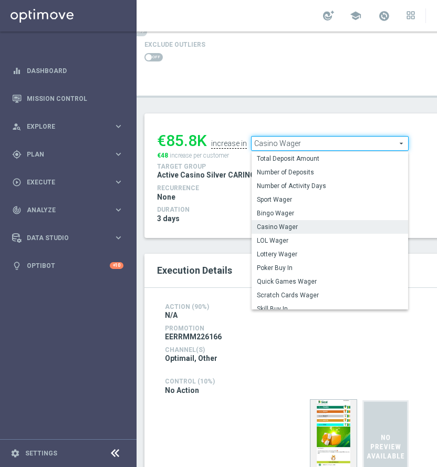
click at [312, 158] on span "Total Deposit Amount" at bounding box center [330, 158] width 146 height 8
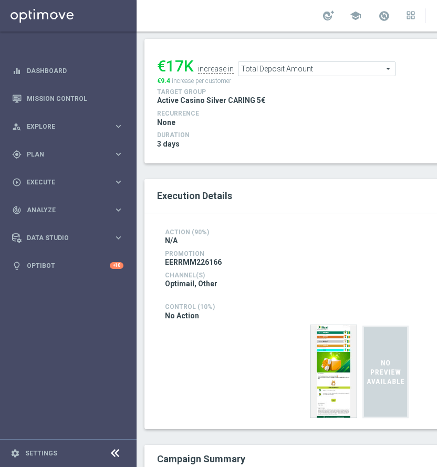
scroll to position [46, 0]
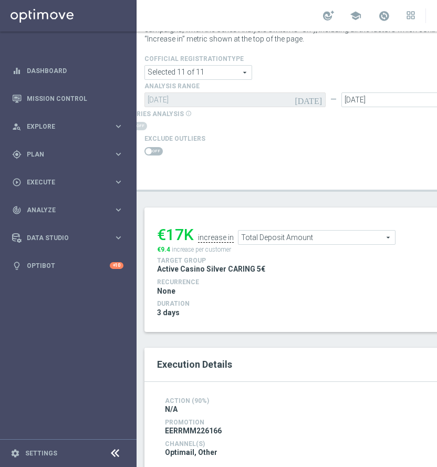
click at [314, 235] on span "Total Deposit Amount" at bounding box center [316, 238] width 157 height 14
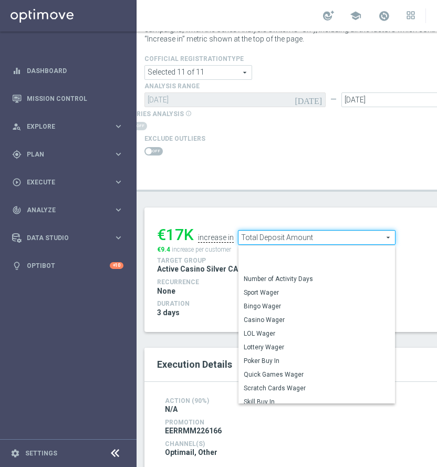
scroll to position [150, 0]
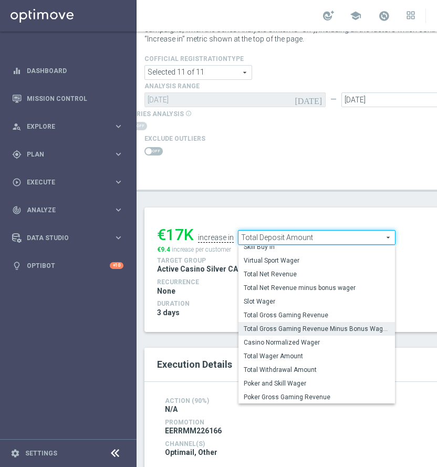
click at [315, 329] on span "Total Gross Gaming Revenue Minus Bonus Wagared" at bounding box center [317, 329] width 146 height 8
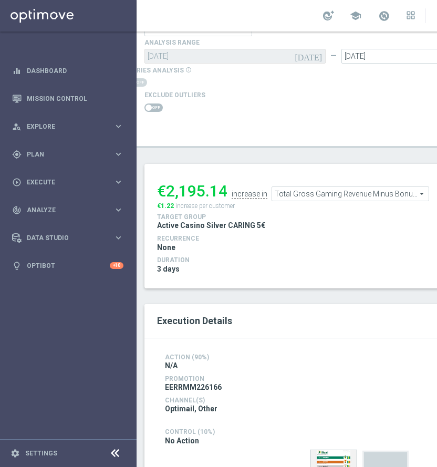
scroll to position [88, 0]
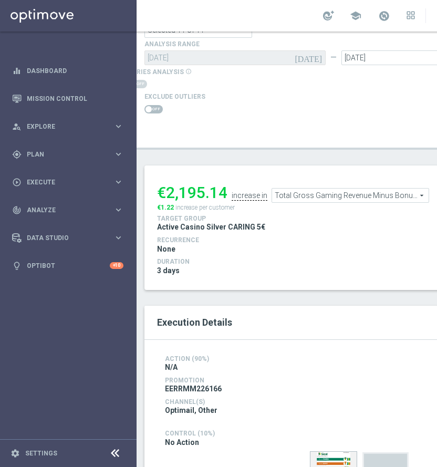
click at [354, 197] on span "Total Gross Gaming Revenue Minus Bonus Wagared" at bounding box center [350, 196] width 157 height 14
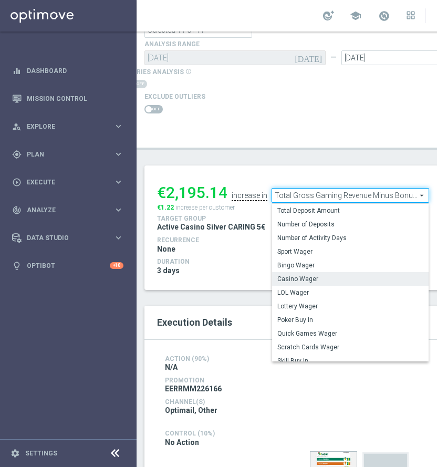
click at [329, 274] on label "Casino Wager" at bounding box center [350, 279] width 157 height 14
type input "Casino Wager"
